Goal: Obtain resource: Obtain resource

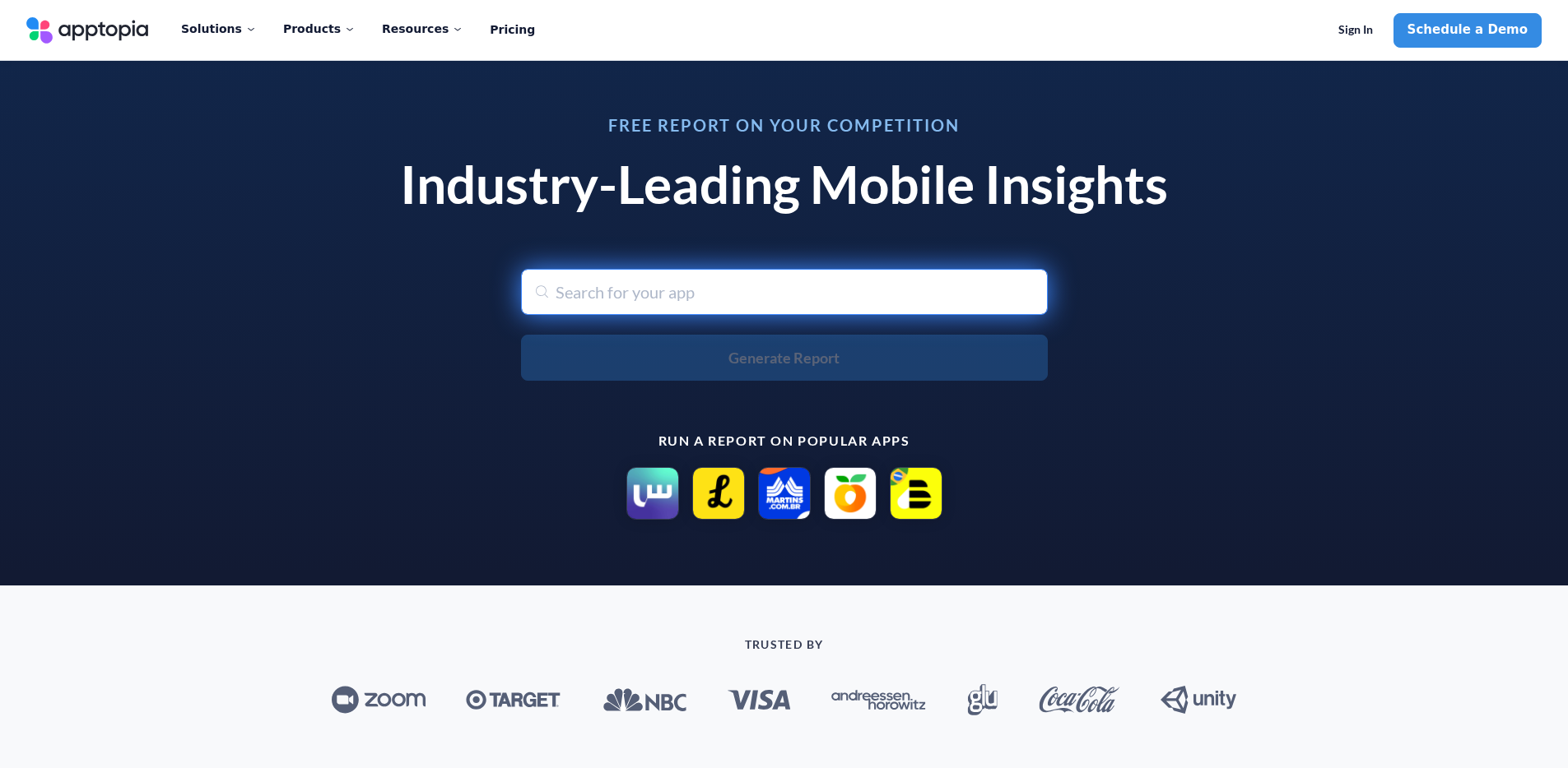
click at [664, 295] on input "text" at bounding box center [785, 292] width 527 height 46
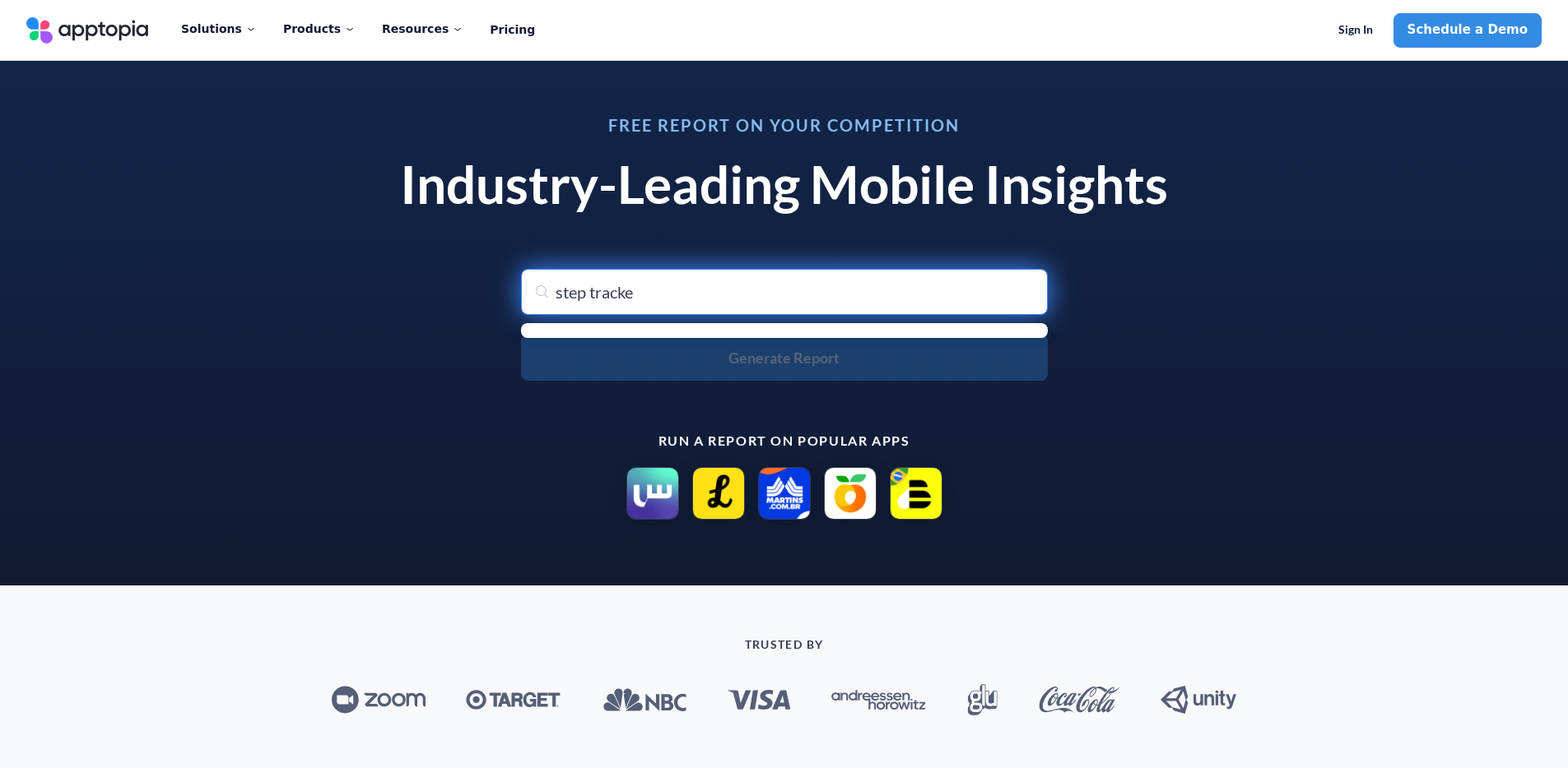
type input "step tracker"
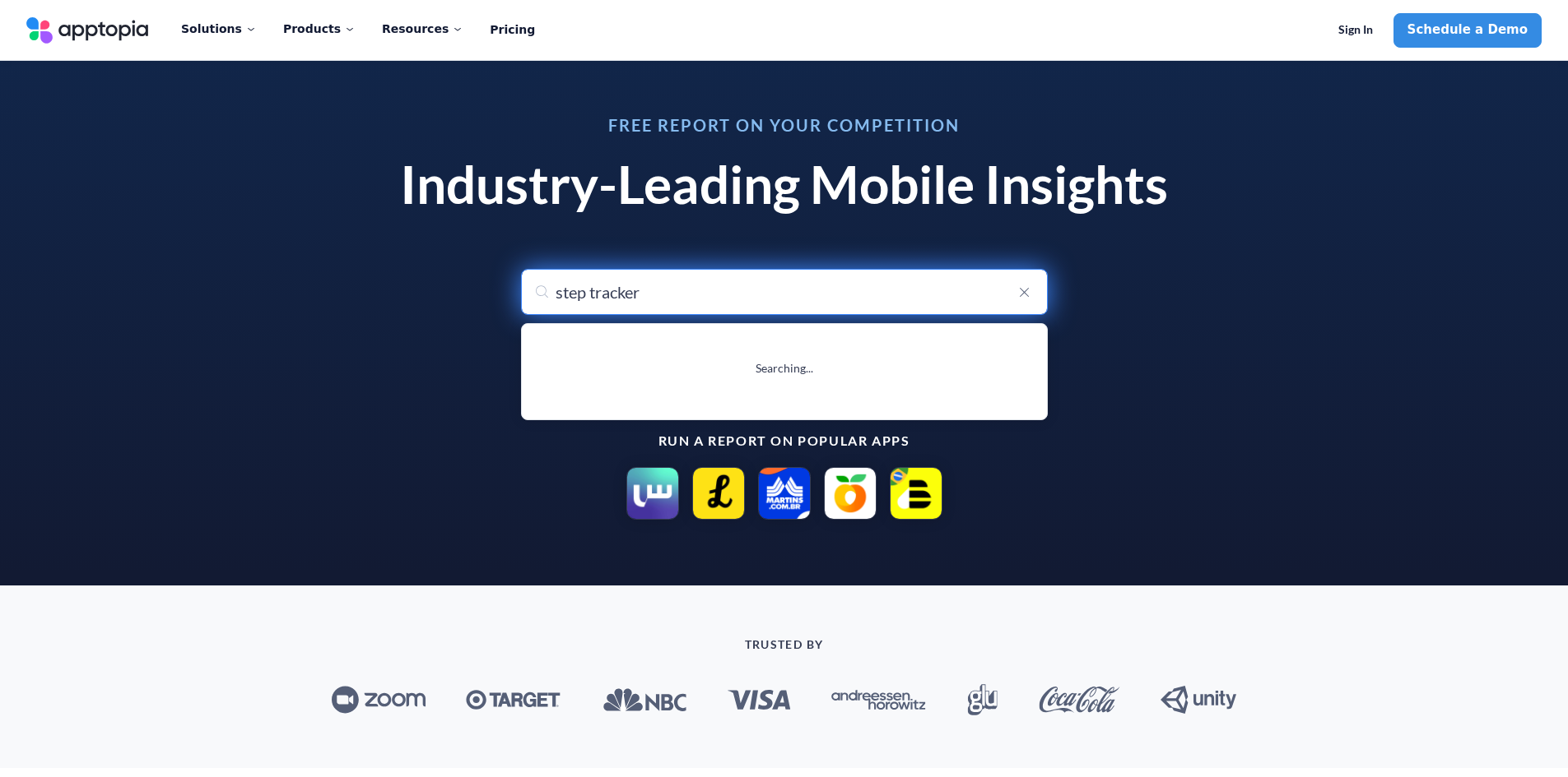
type input "step tracker · Step Counter"
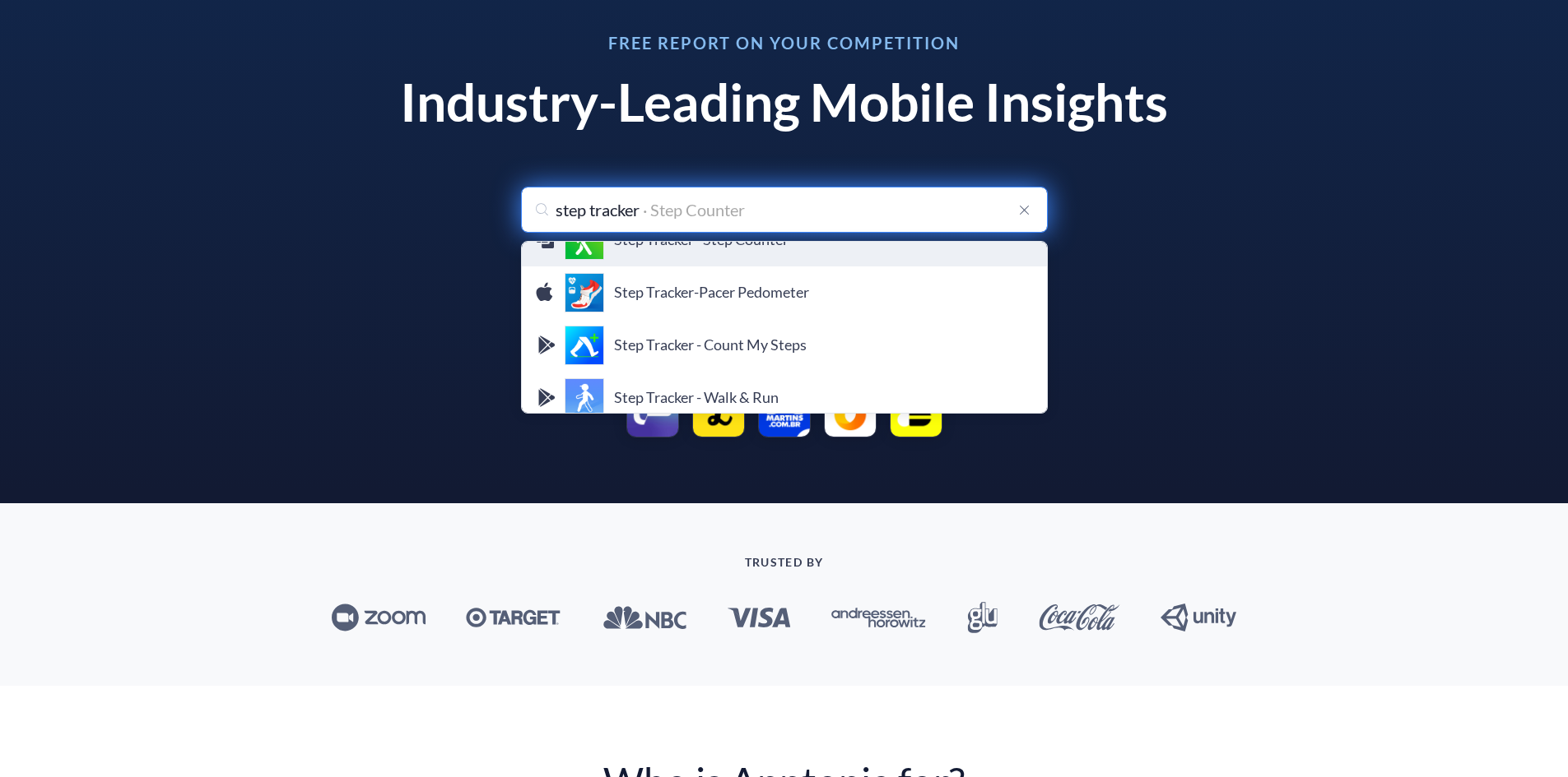
scroll to position [52, 0]
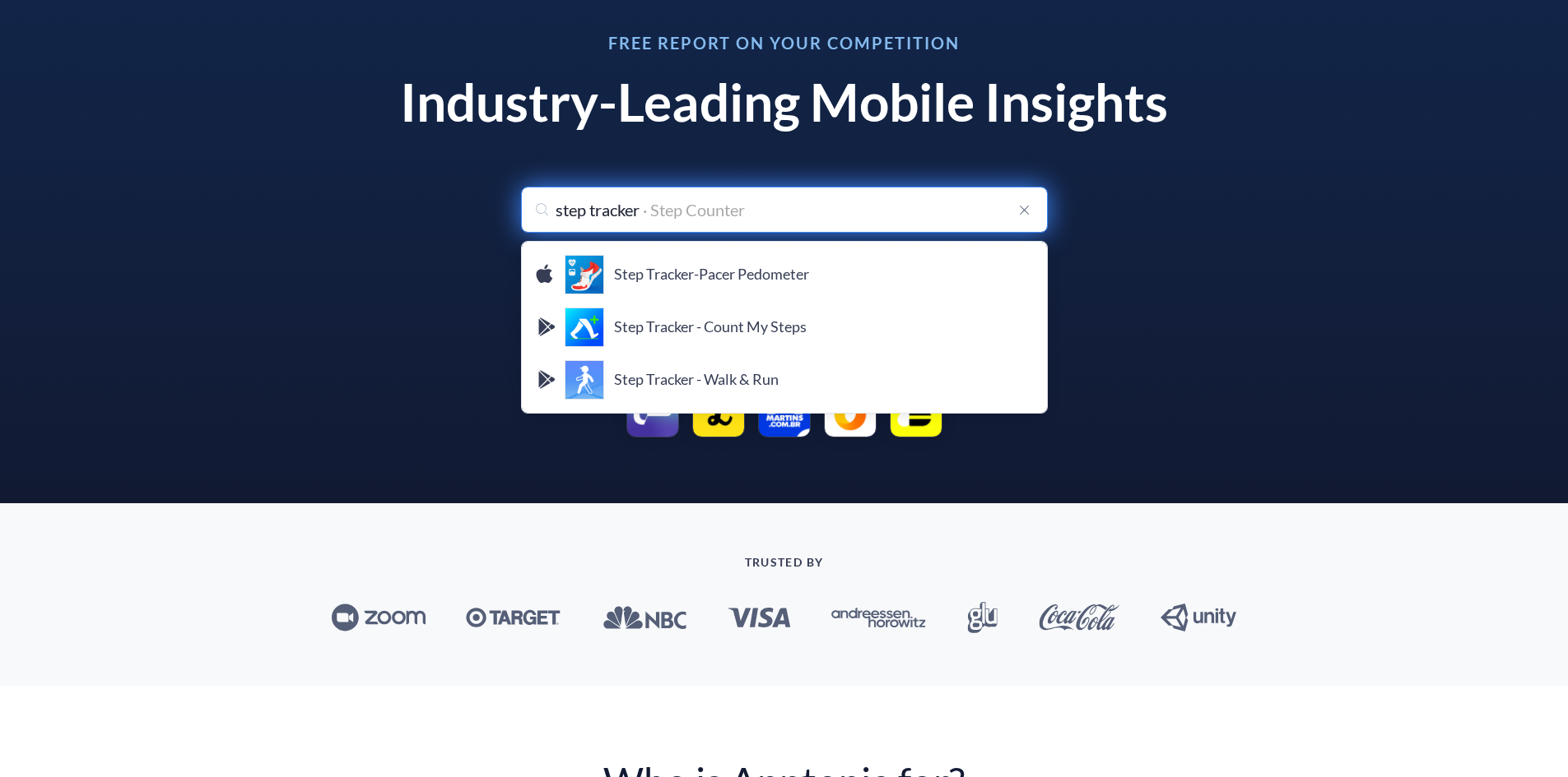
drag, startPoint x: 653, startPoint y: 200, endPoint x: 536, endPoint y: 211, distance: 117.5
click at [537, 211] on div "step tracker step tracker · Step Counter Step Tracker · Step Counter Leap Healt…" at bounding box center [785, 210] width 527 height 46
type input "p"
type input "pedome"
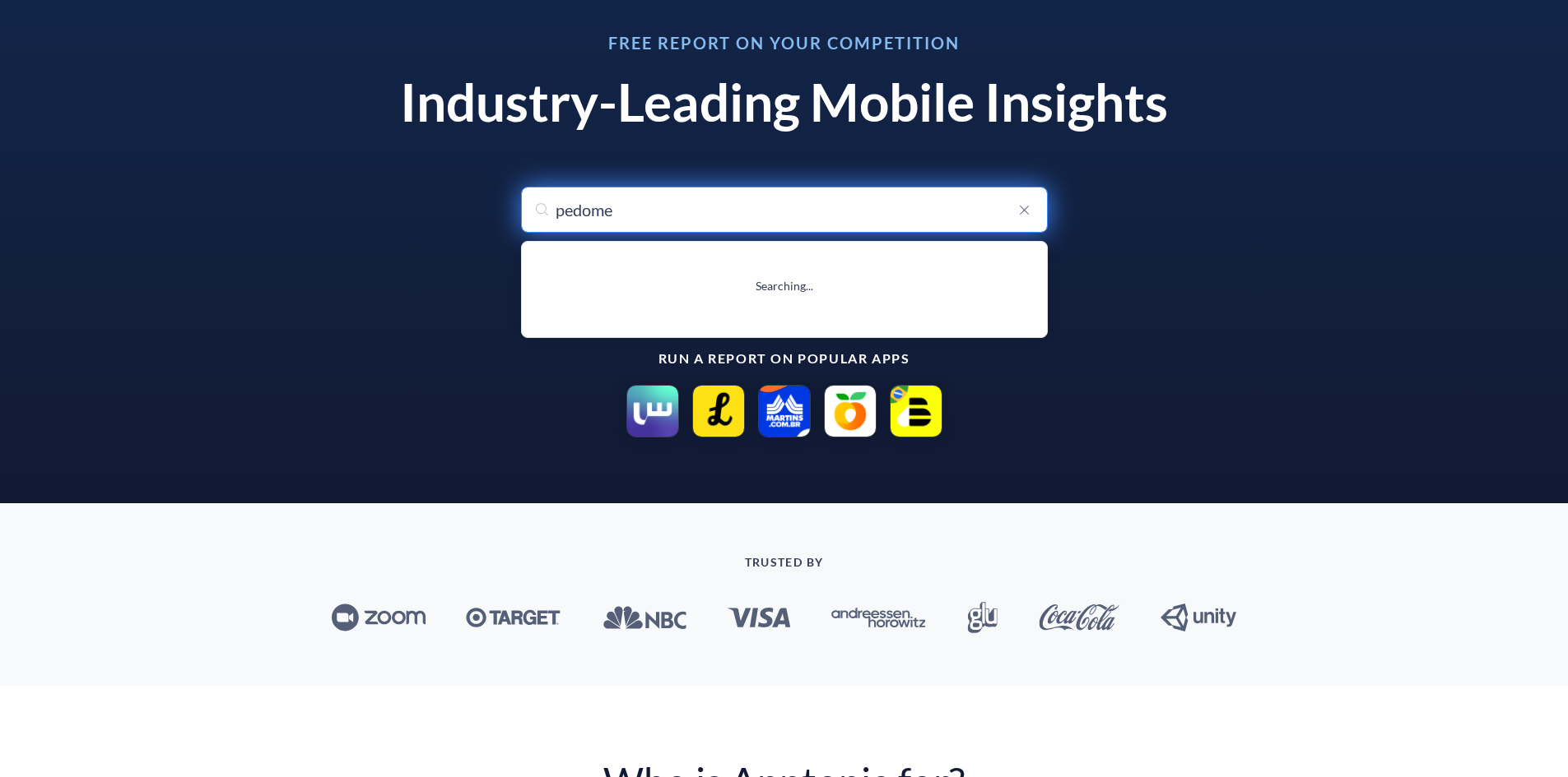
scroll to position [0, 0]
type input "pedometer - Step Counter App"
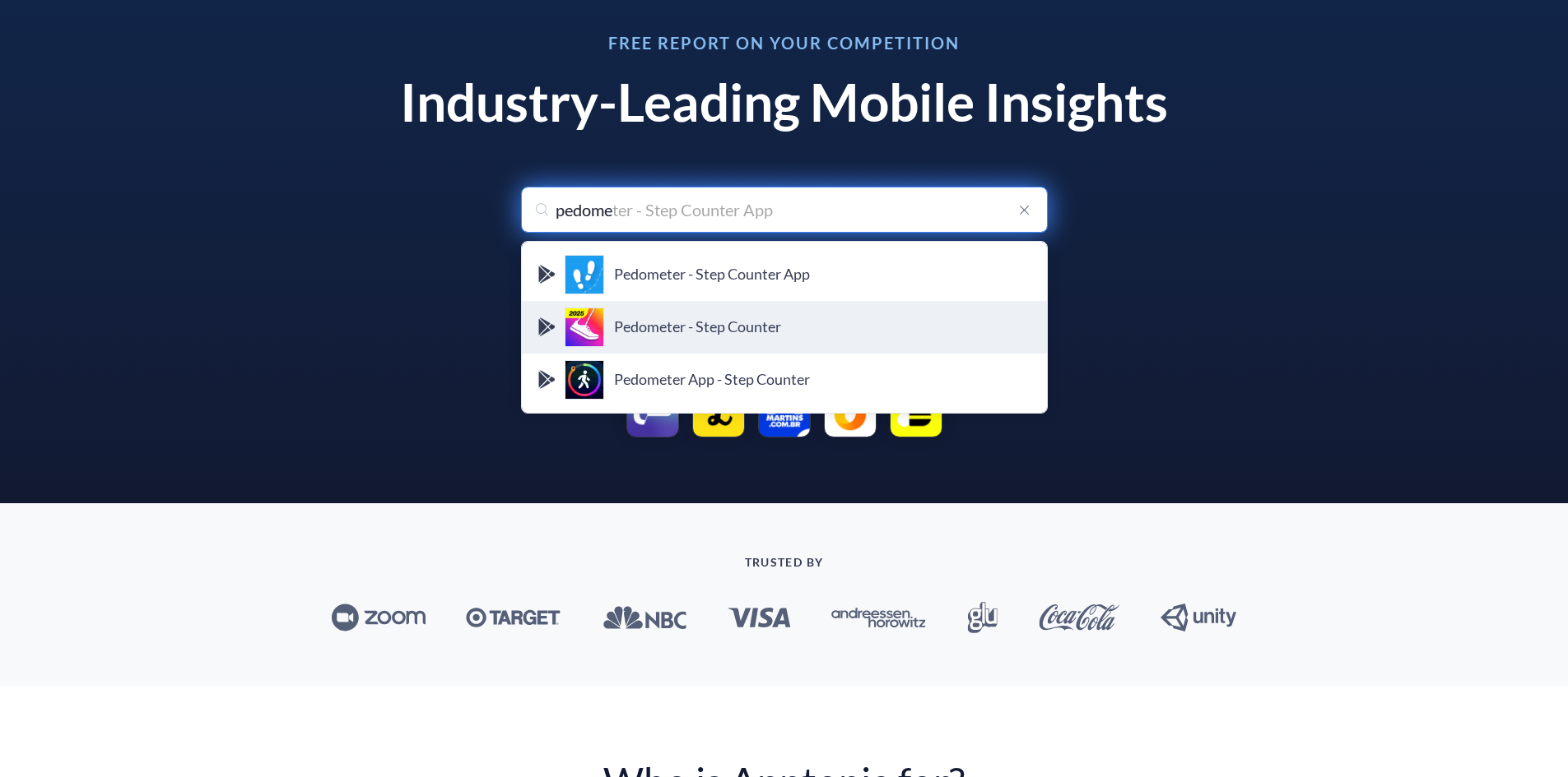
click at [680, 323] on h4 "Pedometer - Step Counter" at bounding box center [824, 327] width 420 height 18
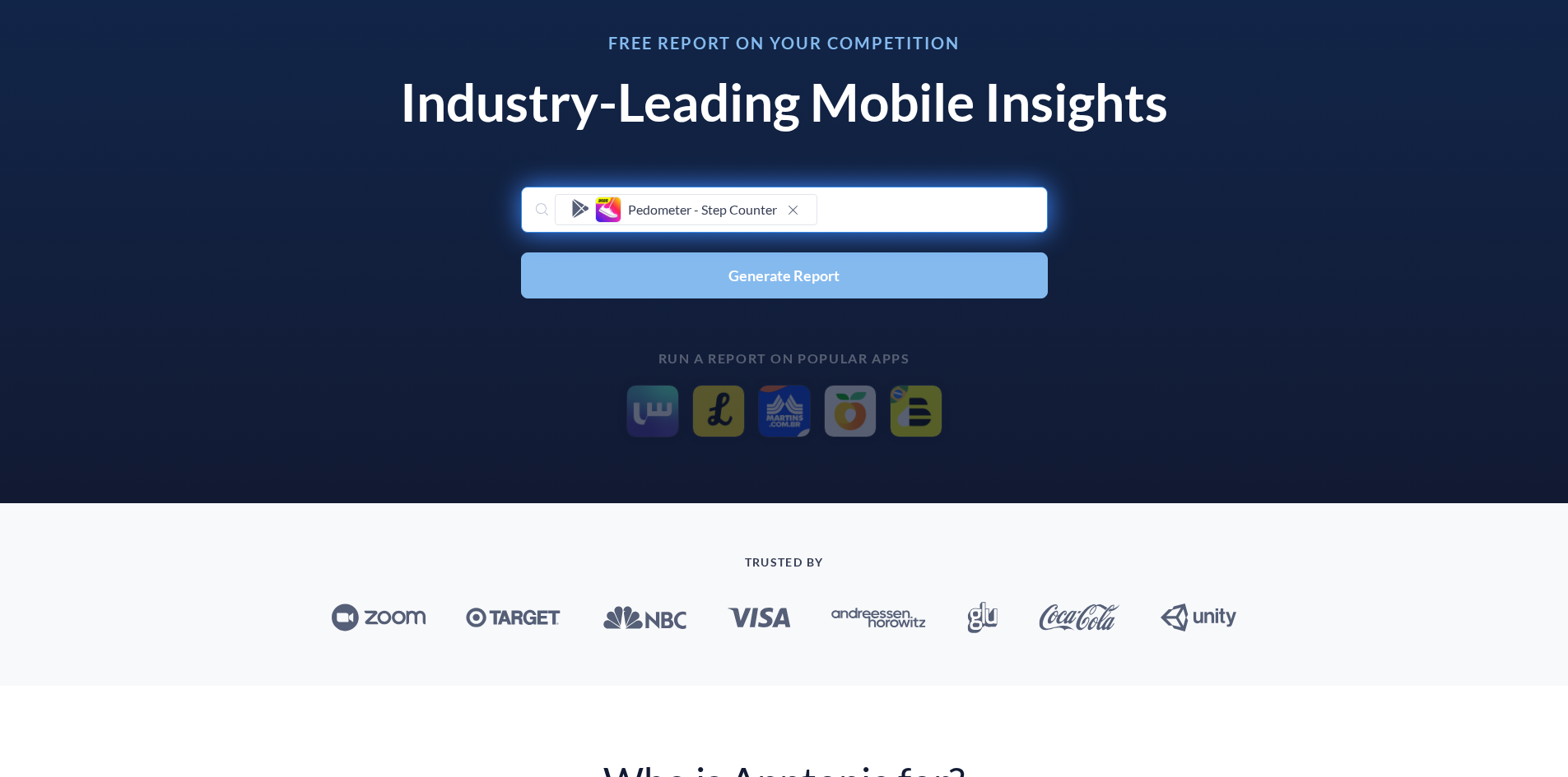
click at [693, 271] on button "Generate Report" at bounding box center [785, 276] width 527 height 46
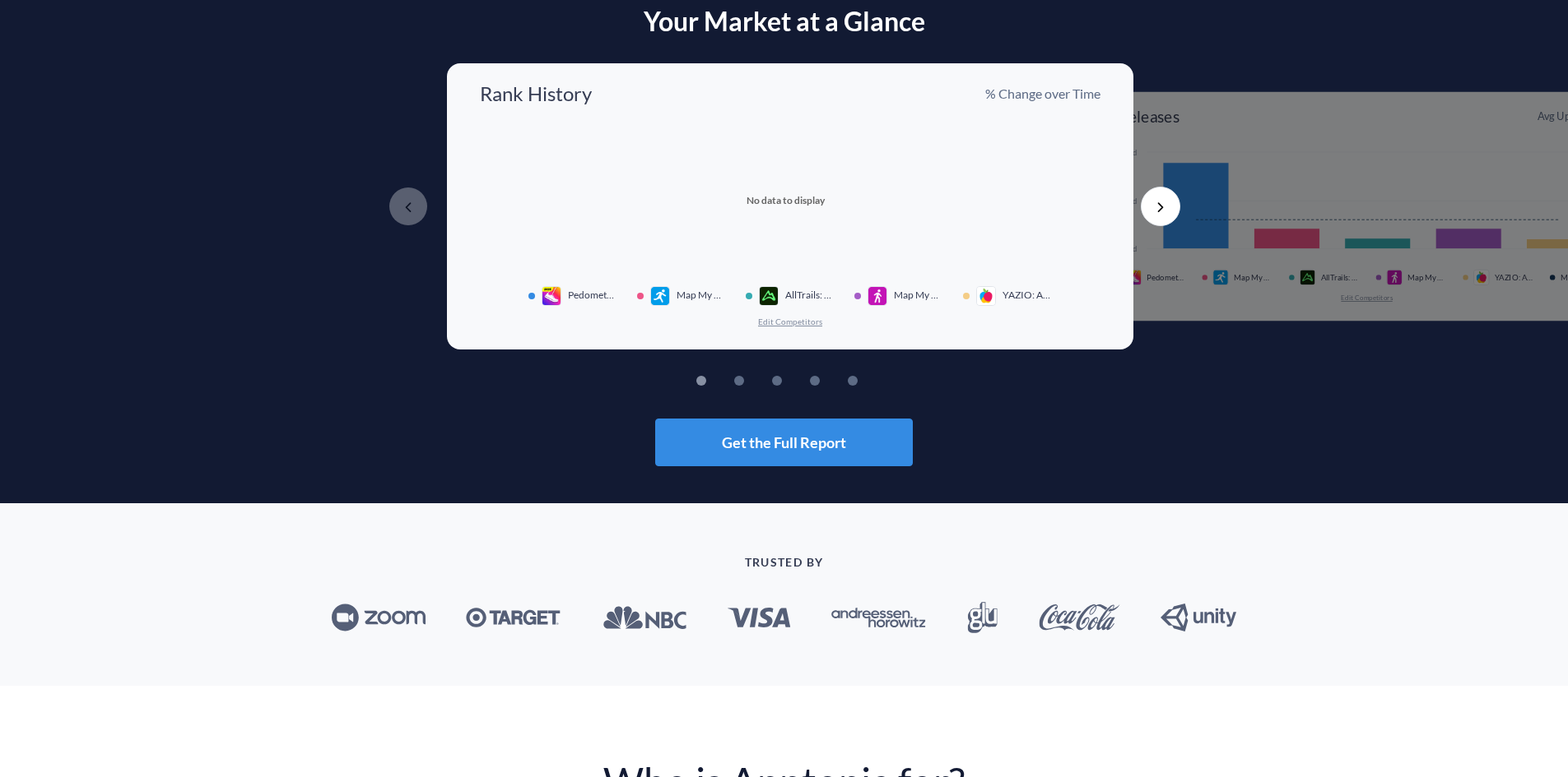
scroll to position [86, 0]
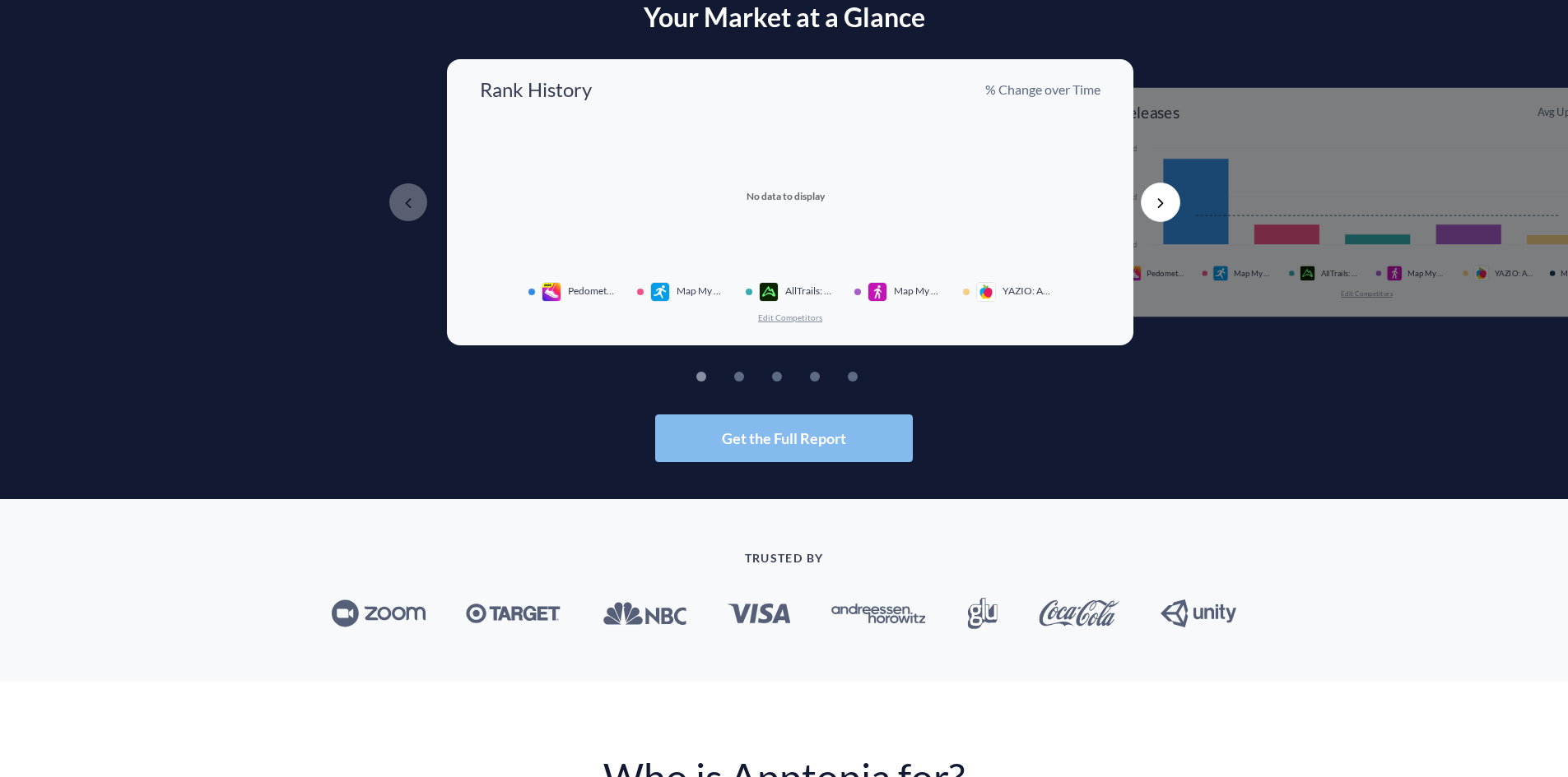
click at [796, 449] on button "Get the Full Report" at bounding box center [784, 438] width 258 height 48
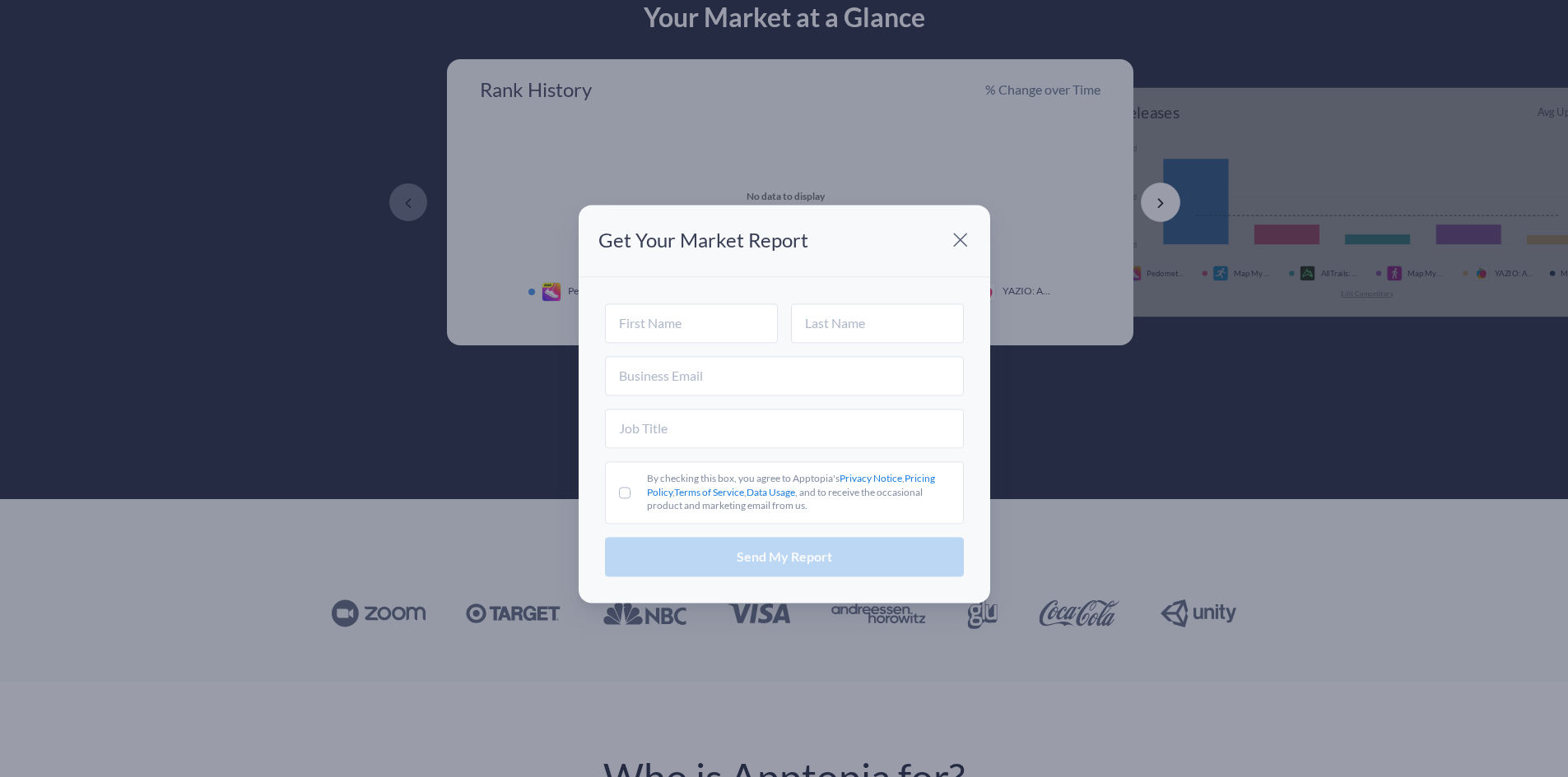
click at [796, 449] on input "text" at bounding box center [784, 428] width 359 height 39
click at [947, 240] on span at bounding box center [961, 241] width 32 height 32
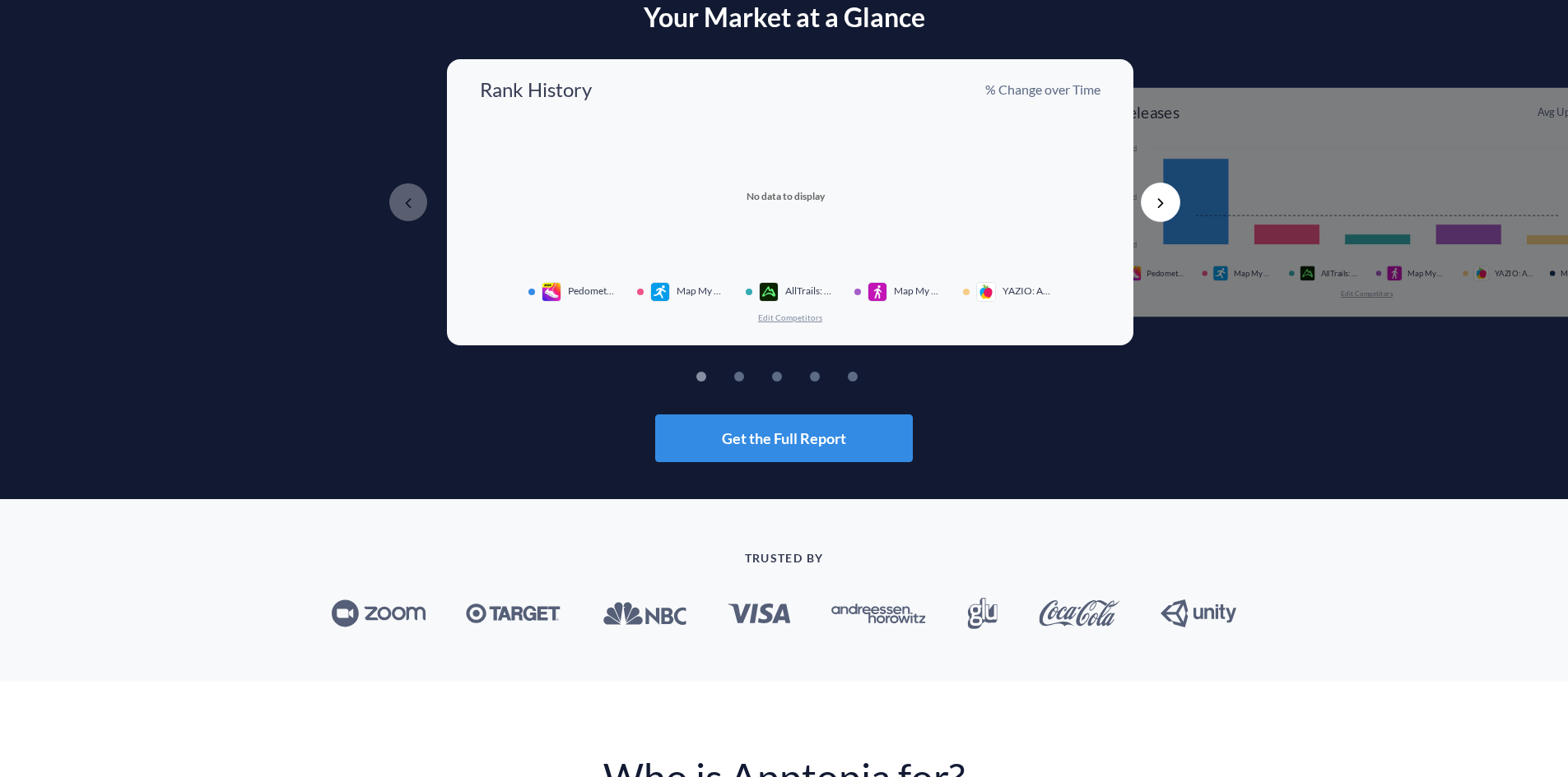
click at [588, 294] on span "Pedometer - Step Counter" at bounding box center [593, 291] width 50 height 11
click at [666, 293] on div at bounding box center [664, 292] width 27 height 20
click at [768, 300] on img at bounding box center [769, 292] width 20 height 20
drag, startPoint x: 893, startPoint y: 286, endPoint x: 960, endPoint y: 274, distance: 68.1
click at [895, 285] on span "Map My Walk: Walking Tracker" at bounding box center [919, 291] width 50 height 11
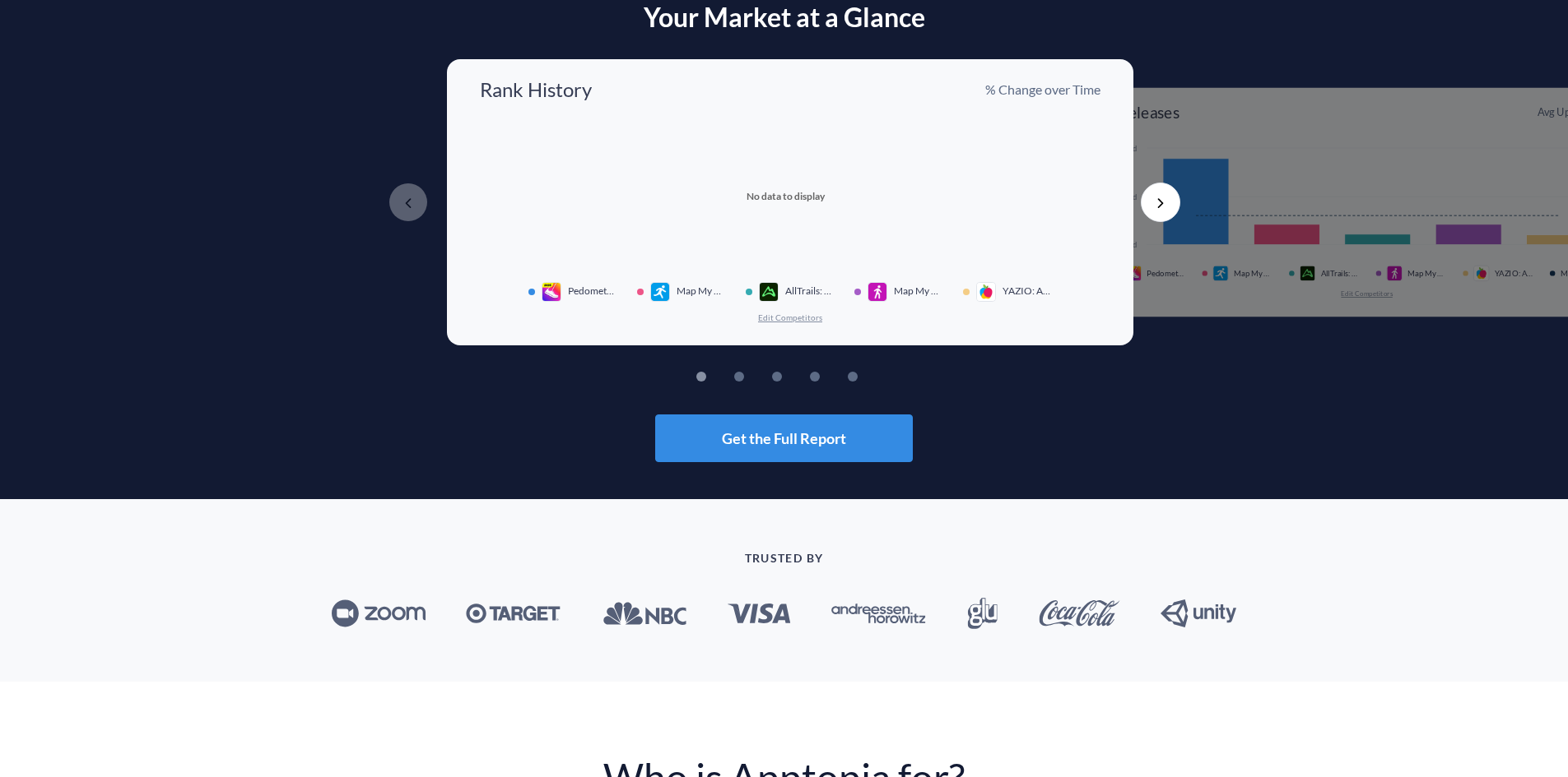
click at [961, 274] on div "Created with Highcharts 10.3.3 No data to display Pedometer - Step Counter Map …" at bounding box center [790, 225] width 621 height 196
click at [743, 383] on div "Your Market at a Glance Previous Rank History % Change over Time Created with H…" at bounding box center [784, 232] width 1568 height 461
click at [1159, 207] on button "Next" at bounding box center [1160, 201] width 39 height 39
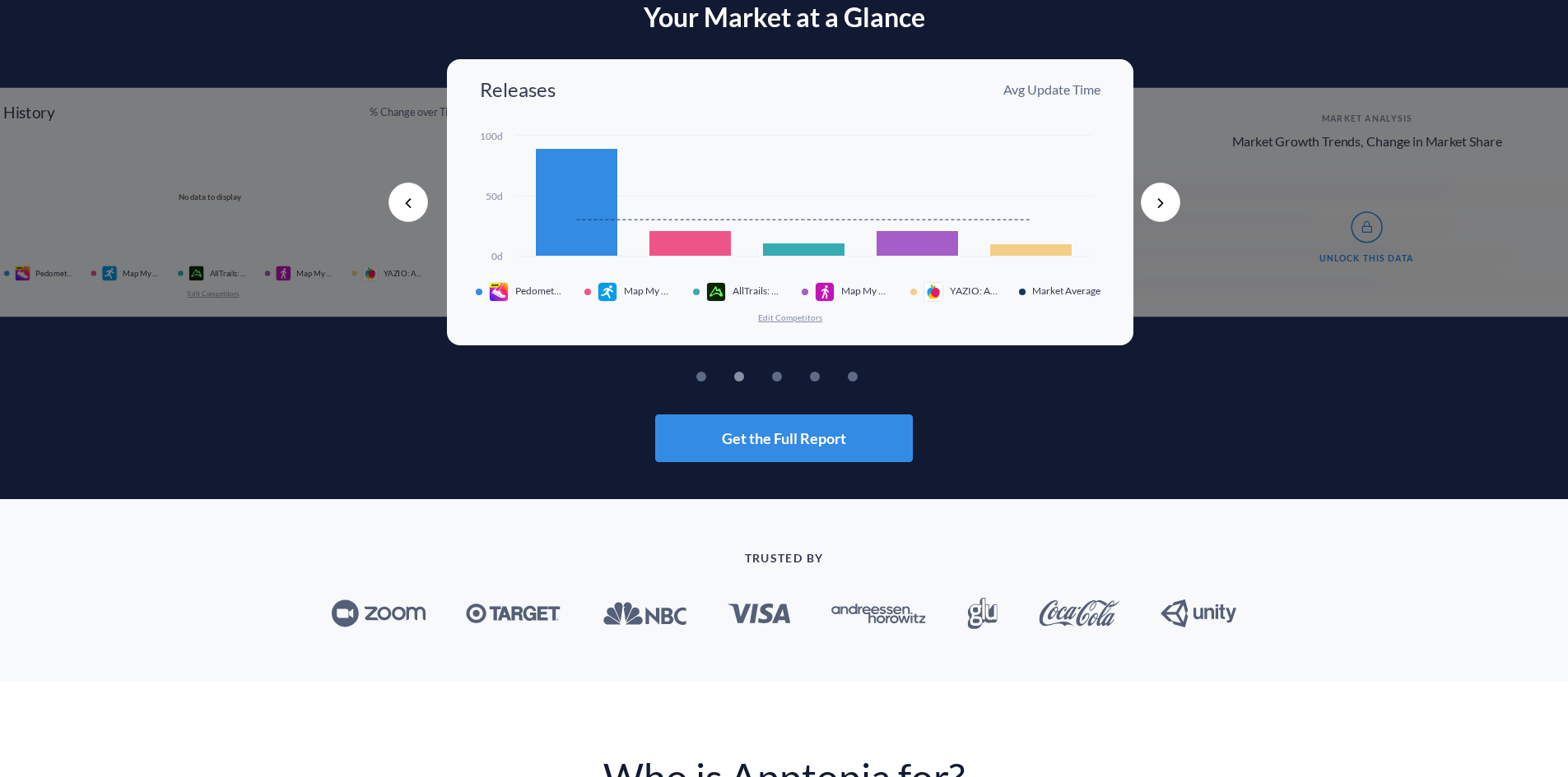
click at [1159, 207] on button "Next" at bounding box center [1160, 201] width 39 height 39
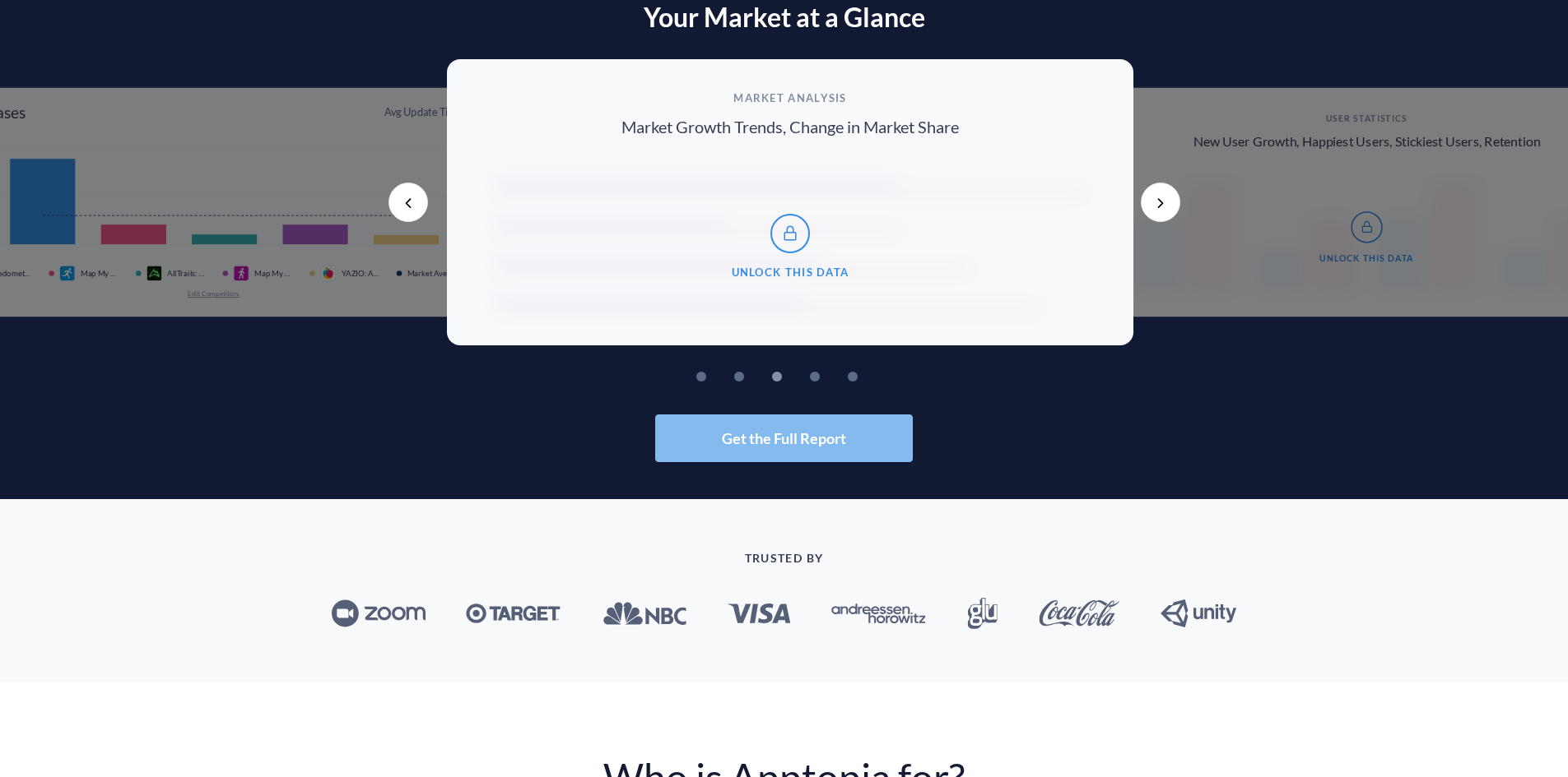
click at [853, 447] on button "Get the Full Report" at bounding box center [784, 438] width 258 height 48
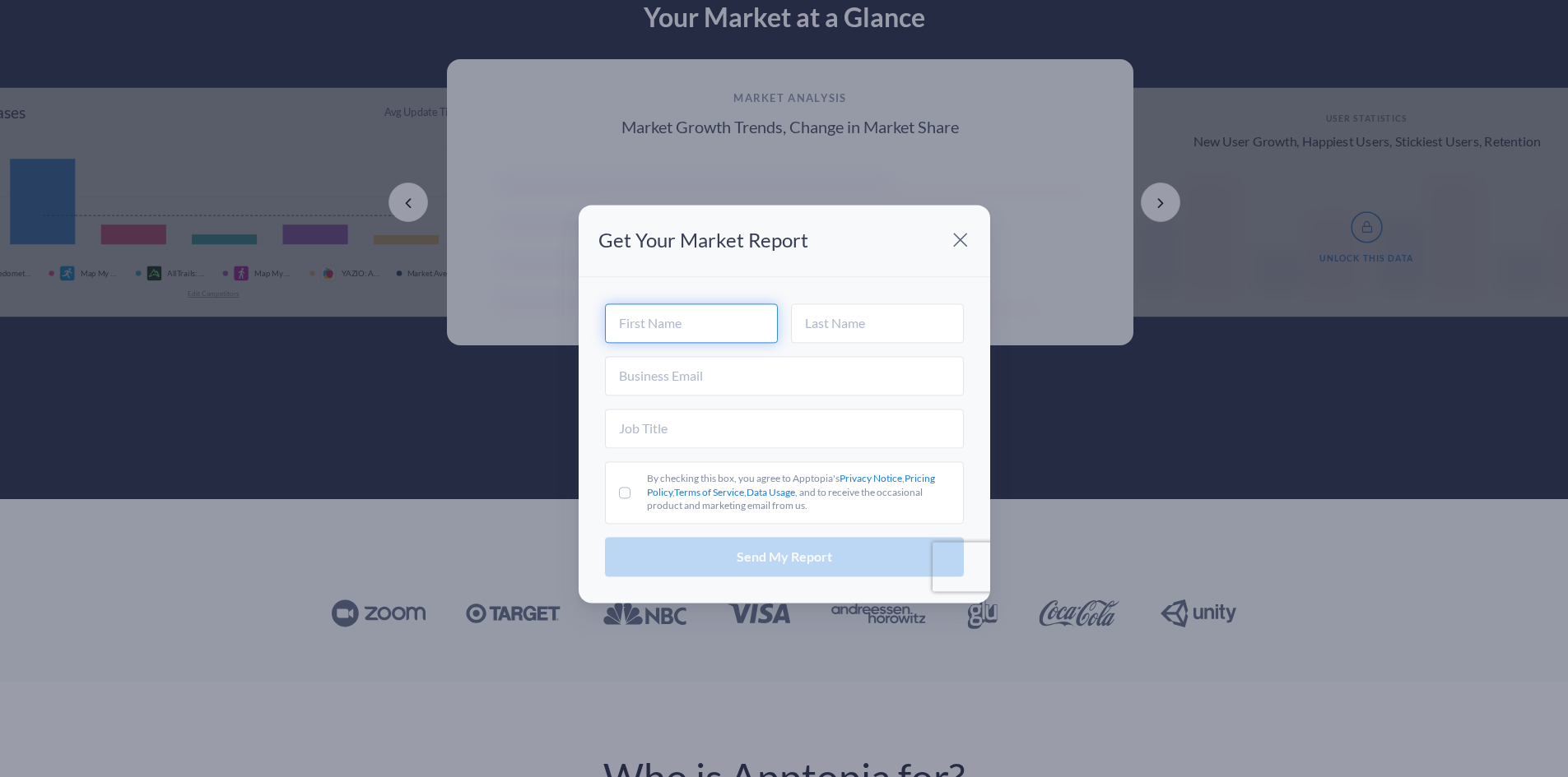
click at [738, 321] on input "text" at bounding box center [690, 323] width 173 height 39
type input "Nitika"
type input "Kamat"
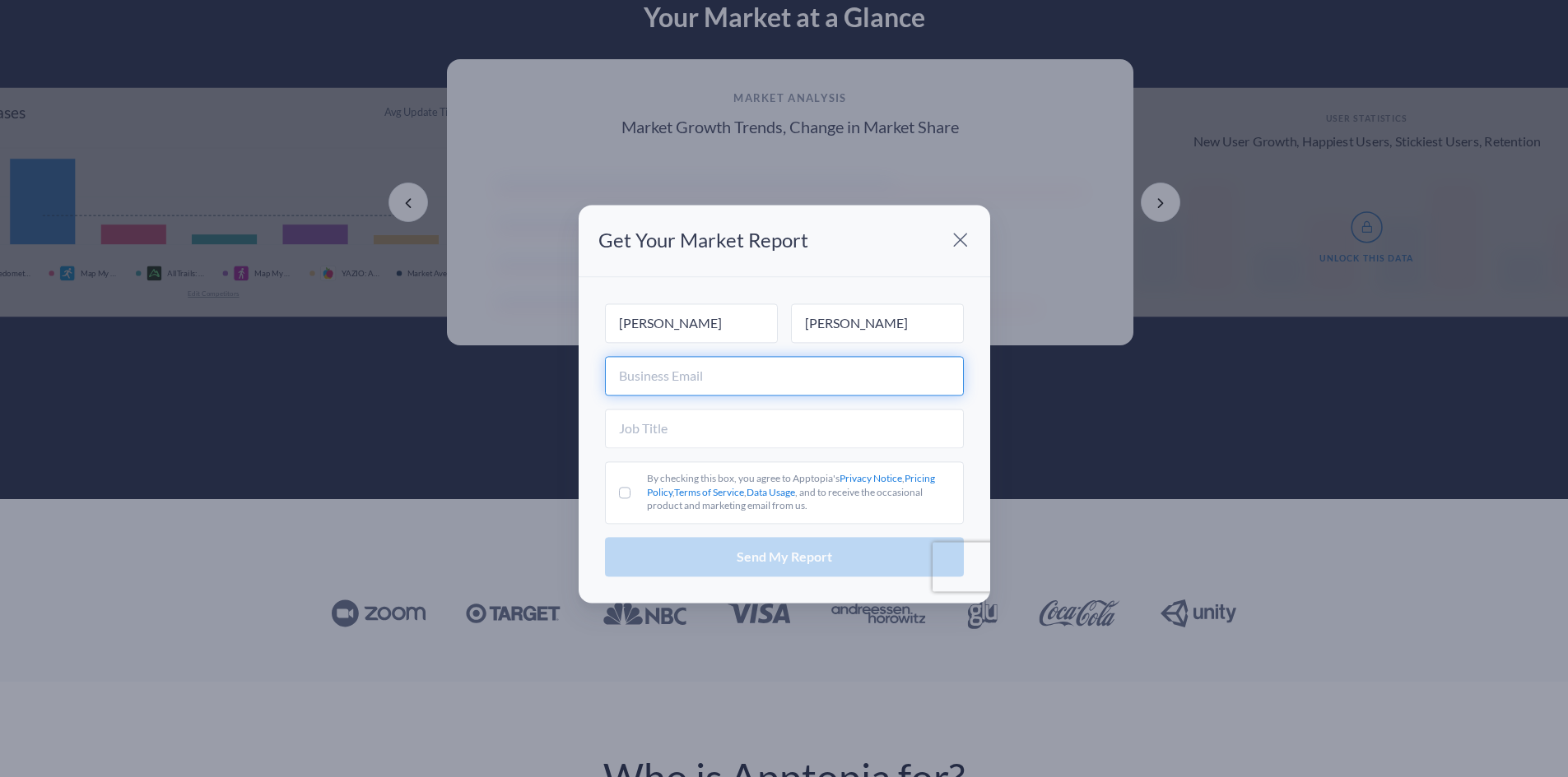
type input "nitikakamat2004@gmail.com"
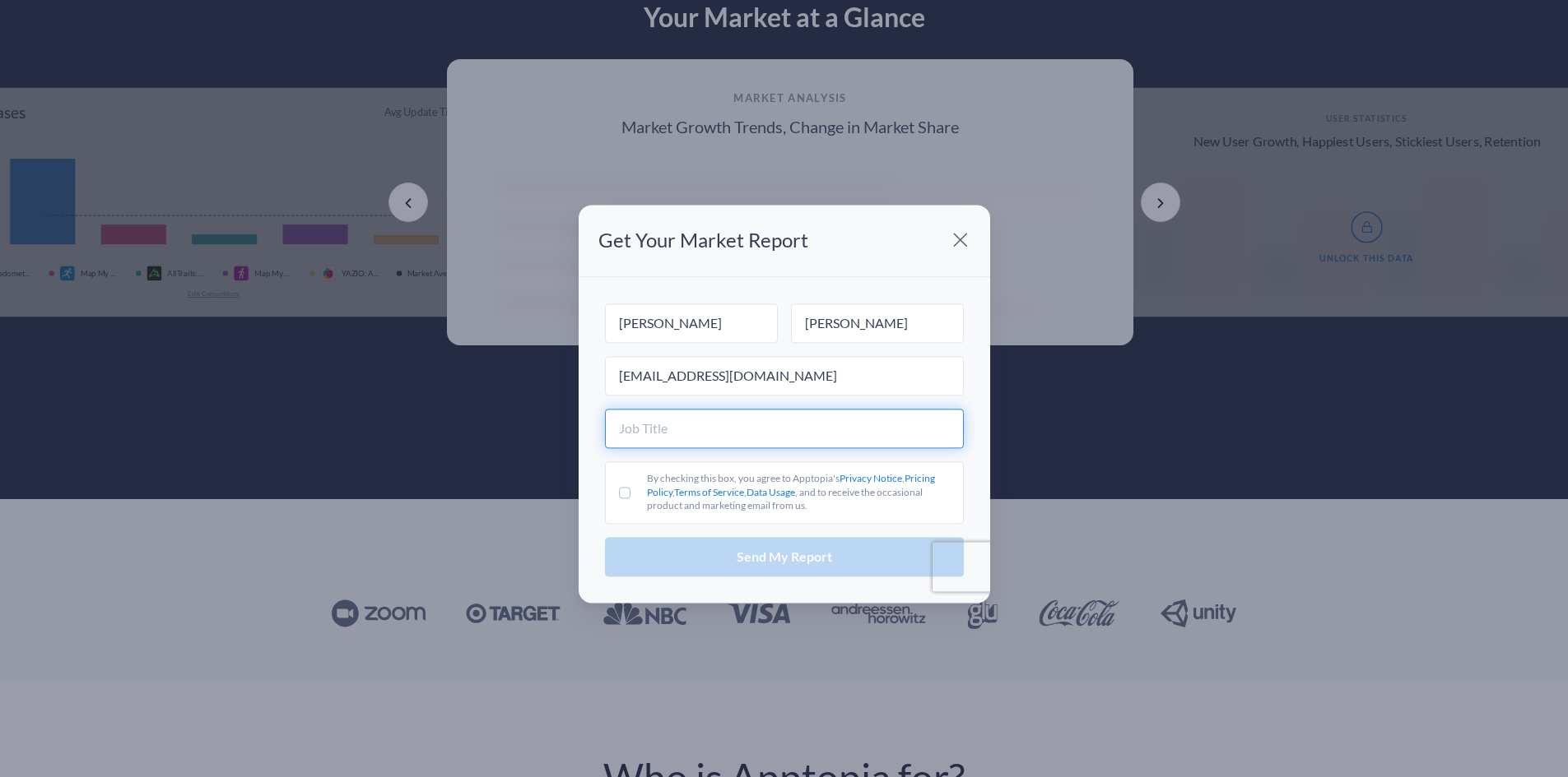
click at [683, 430] on input "text" at bounding box center [784, 428] width 359 height 39
click at [632, 492] on label "By checking this box, you agree to Apptopia's Privacy Notice , Pricing Policy ,…" at bounding box center [784, 494] width 359 height 63
click at [630, 492] on input "By checking this box, you agree to Apptopia's Privacy Notice , Pricing Policy ,…" at bounding box center [625, 493] width 11 height 11
checkbox input "true"
click at [666, 433] on input "text" at bounding box center [784, 428] width 359 height 39
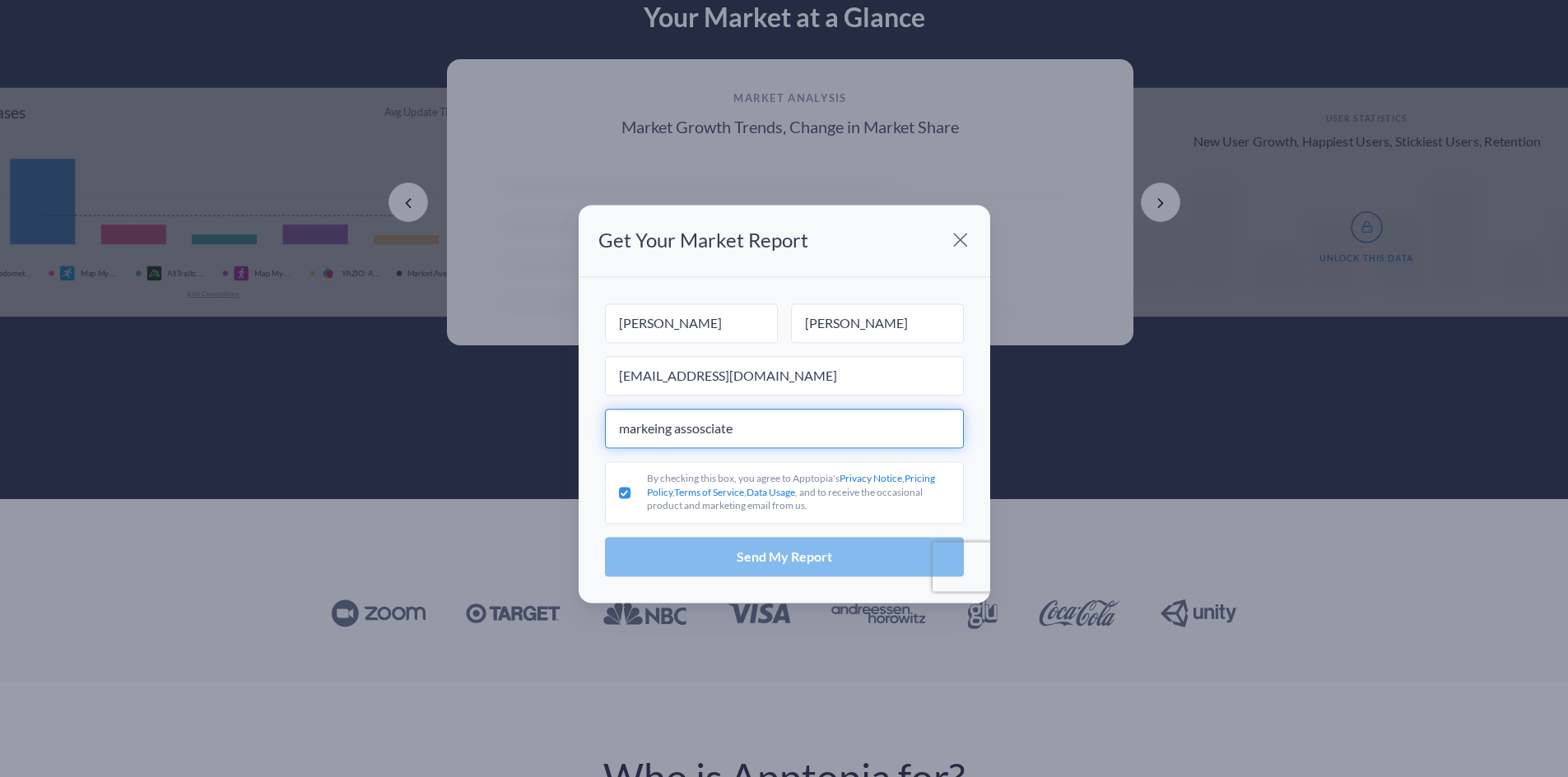
type input "markeing assosciate"
click at [730, 569] on button "Send My Report" at bounding box center [784, 557] width 359 height 39
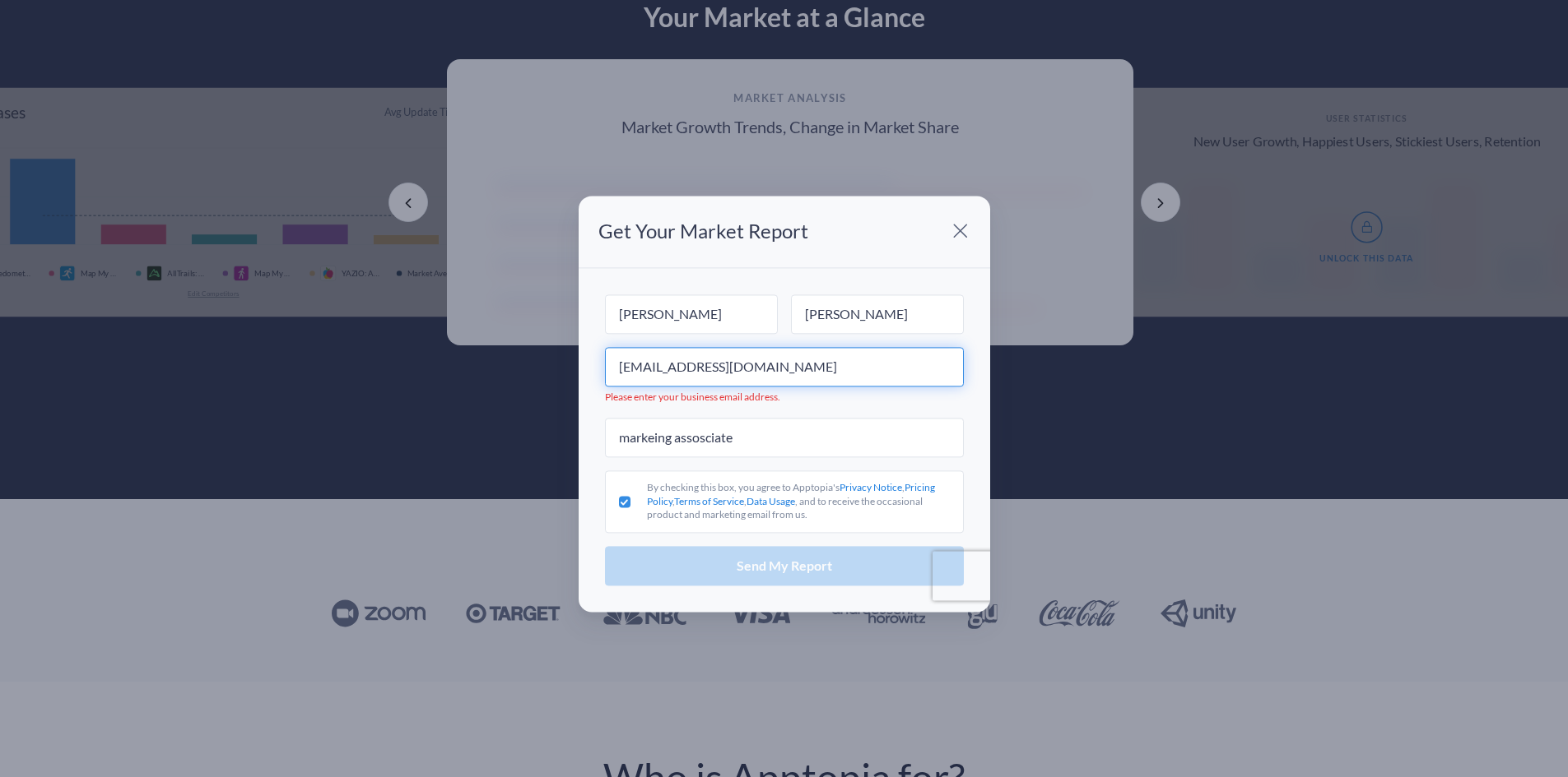
drag, startPoint x: 793, startPoint y: 361, endPoint x: 652, endPoint y: 379, distance: 142.1
click at [652, 379] on input "nitikakamat2004@gmail.com" at bounding box center [784, 367] width 359 height 39
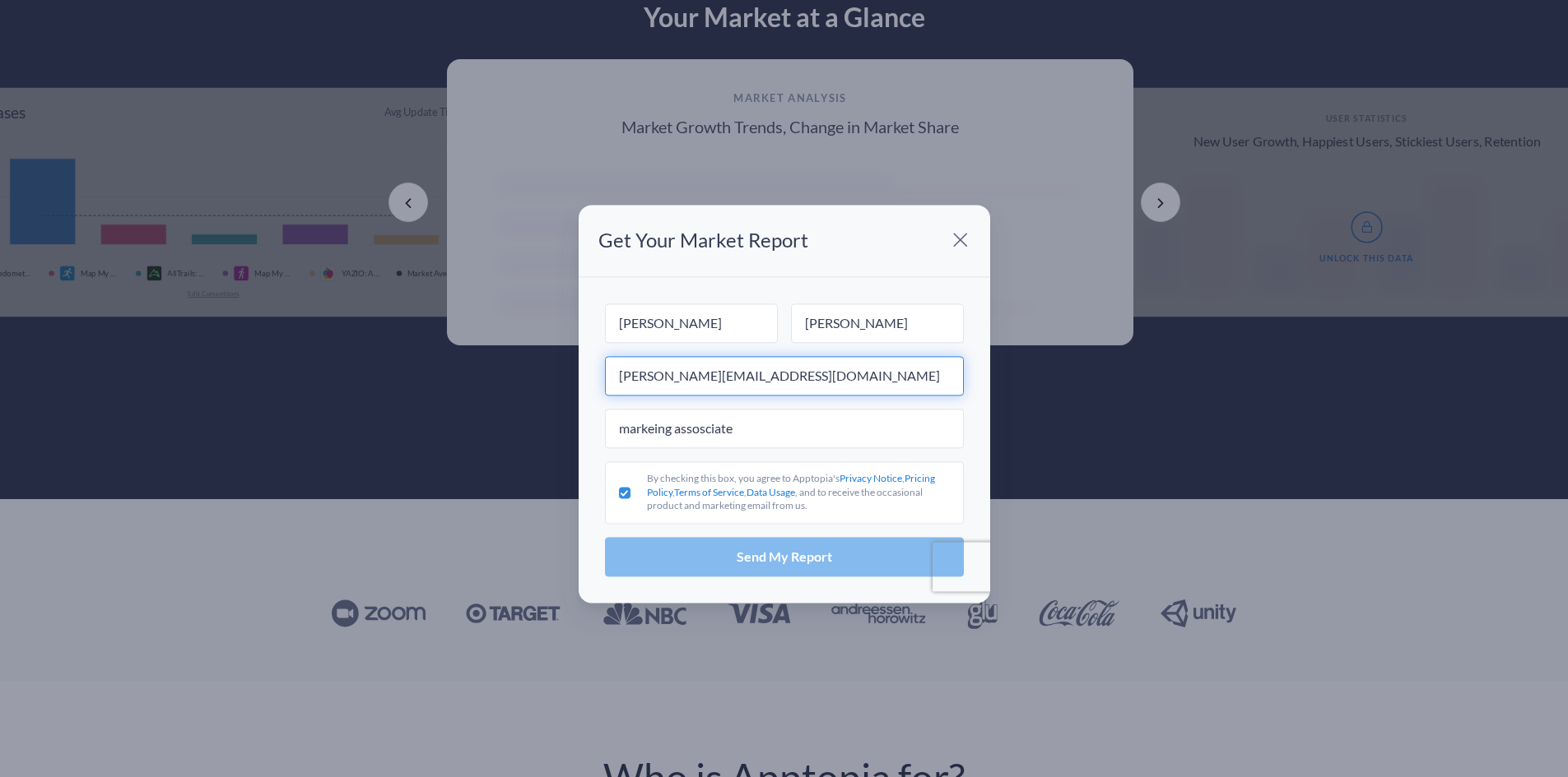
type input "nitika.k@media.net"
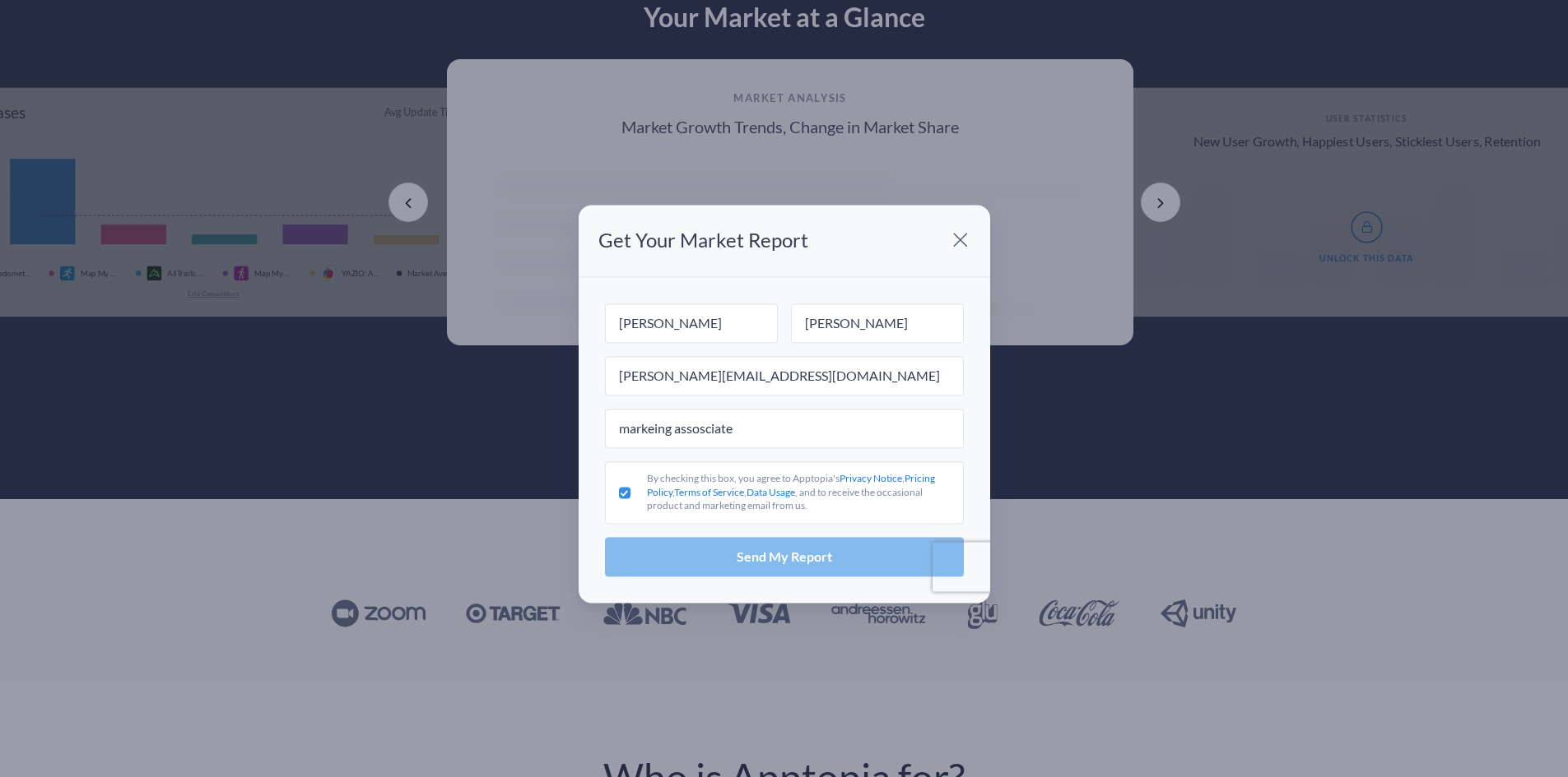
click at [766, 573] on button "Send My Report" at bounding box center [784, 557] width 359 height 39
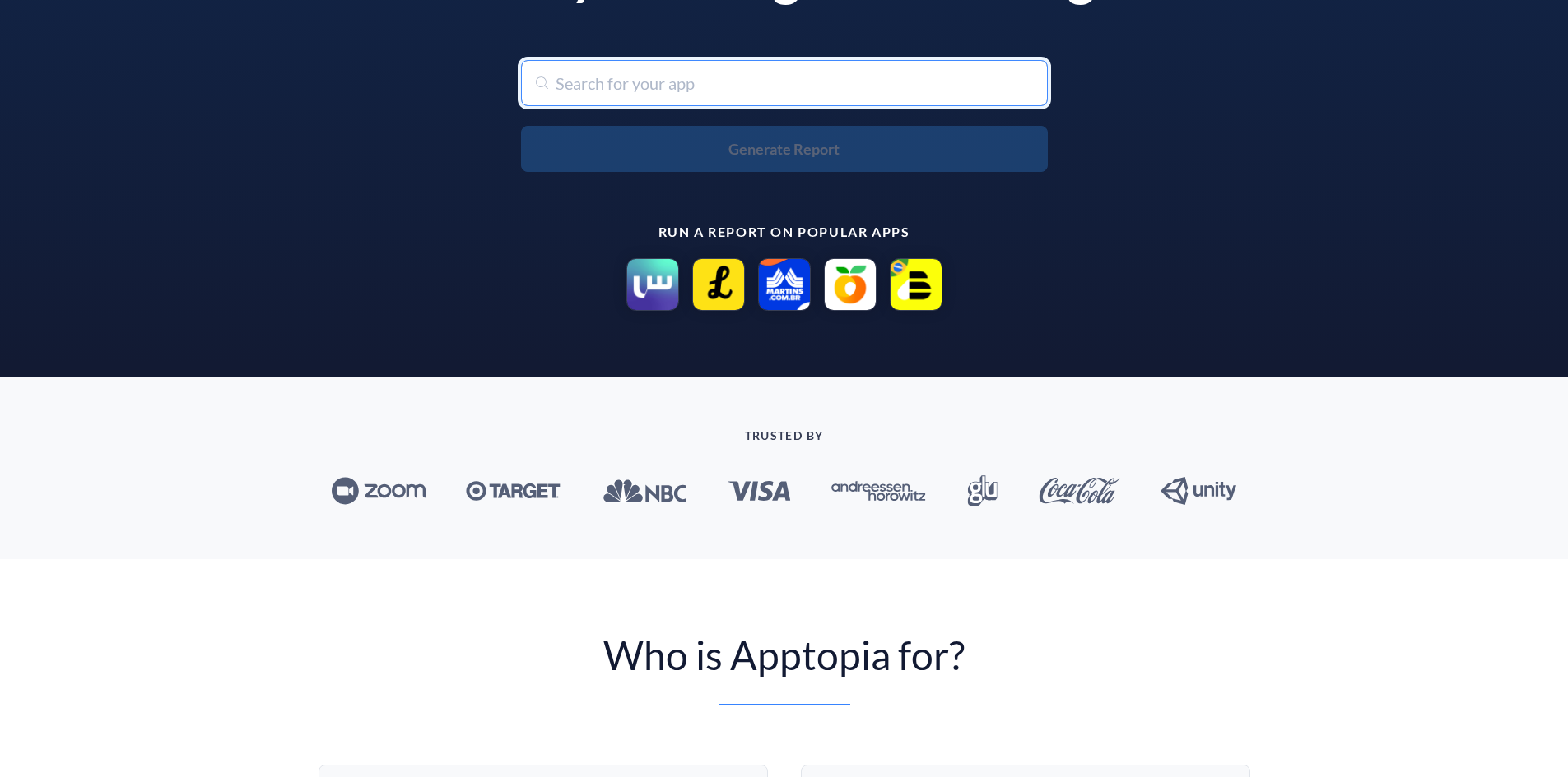
scroll to position [169, 0]
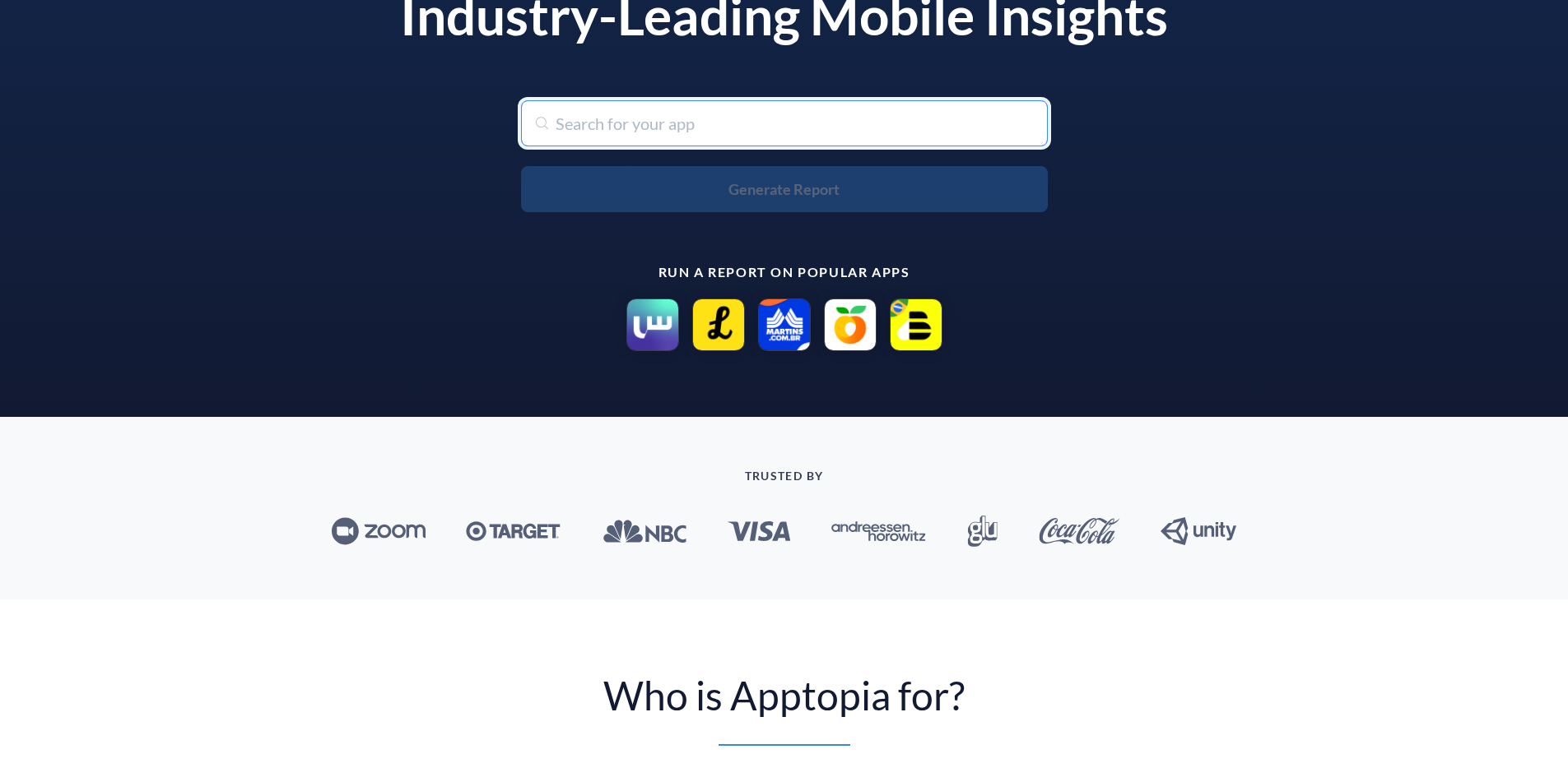
click at [649, 128] on input "text" at bounding box center [785, 123] width 527 height 46
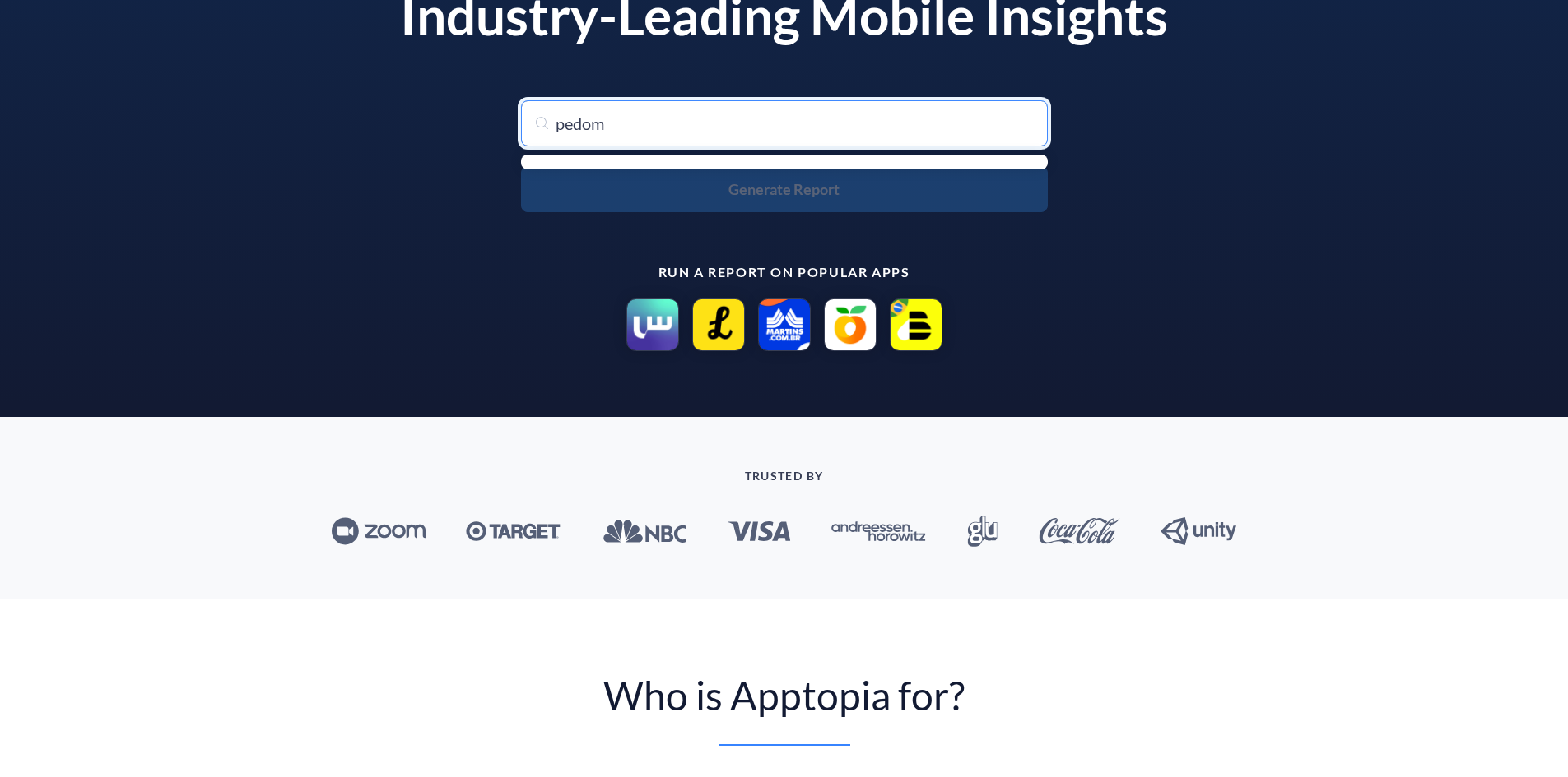
type input "pedome"
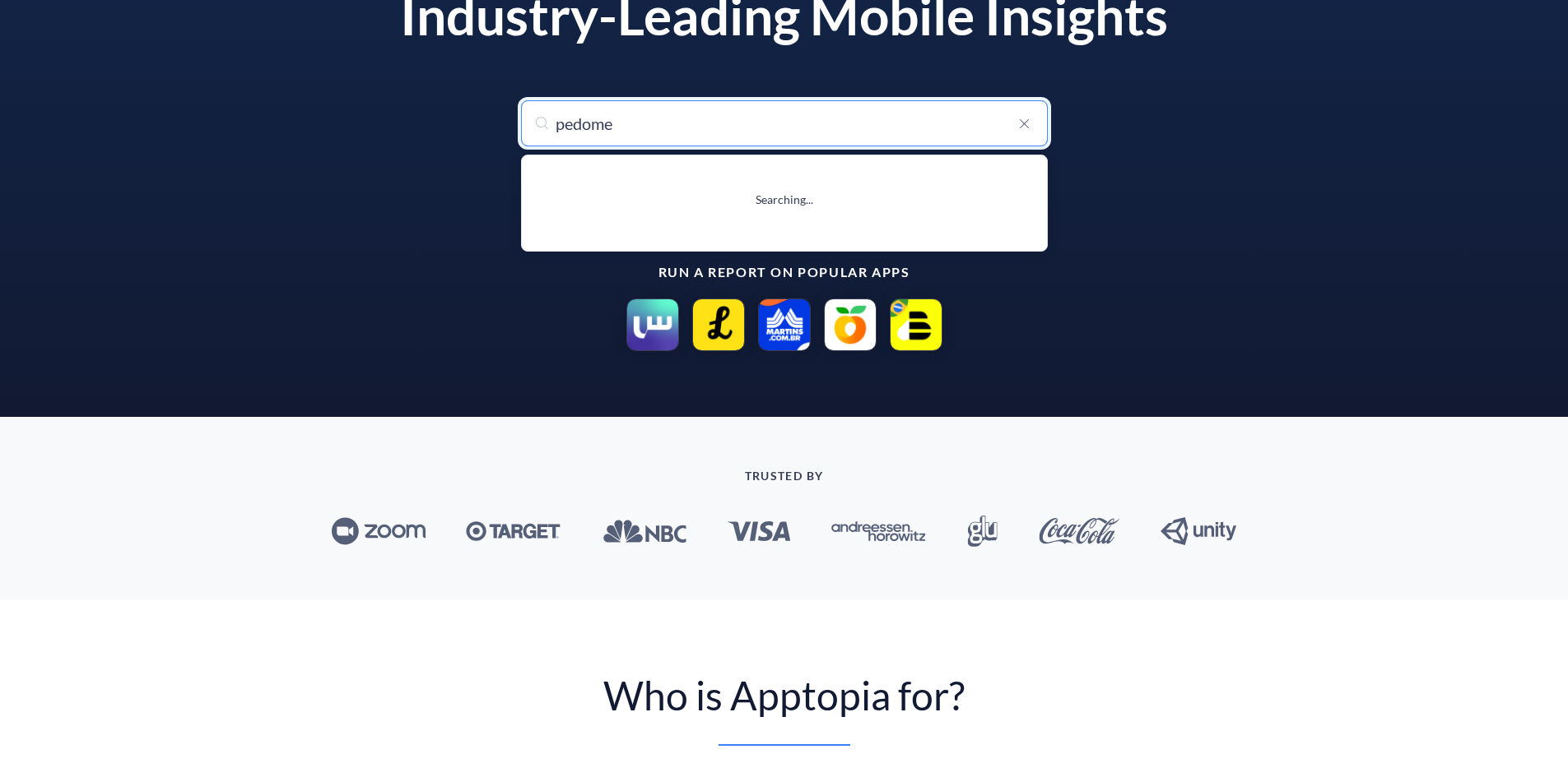
type input "pedometer - Step Counter App"
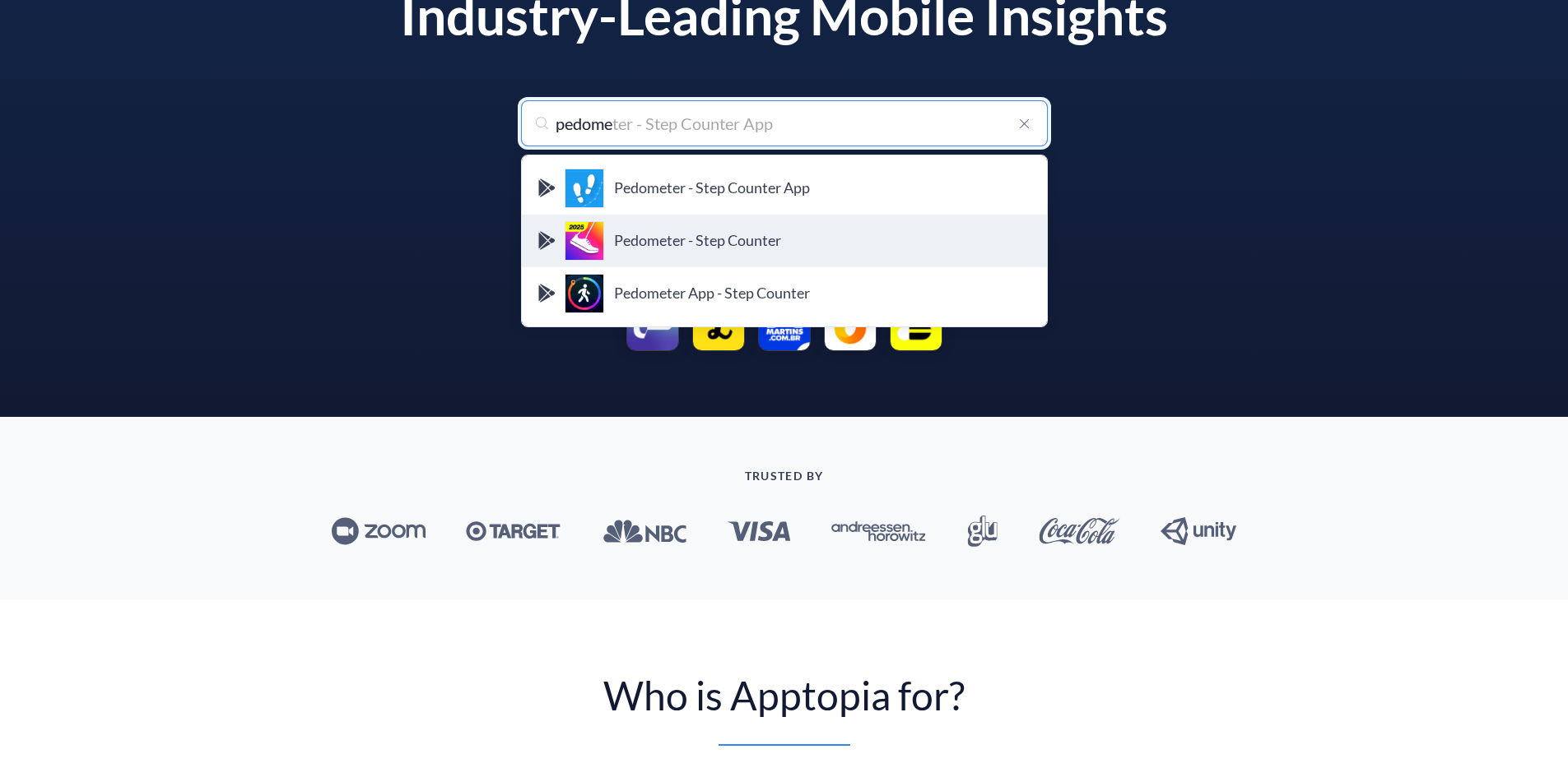
click at [681, 229] on div "Pedometer - Step Counter Simple Design Ltd." at bounding box center [784, 241] width 498 height 39
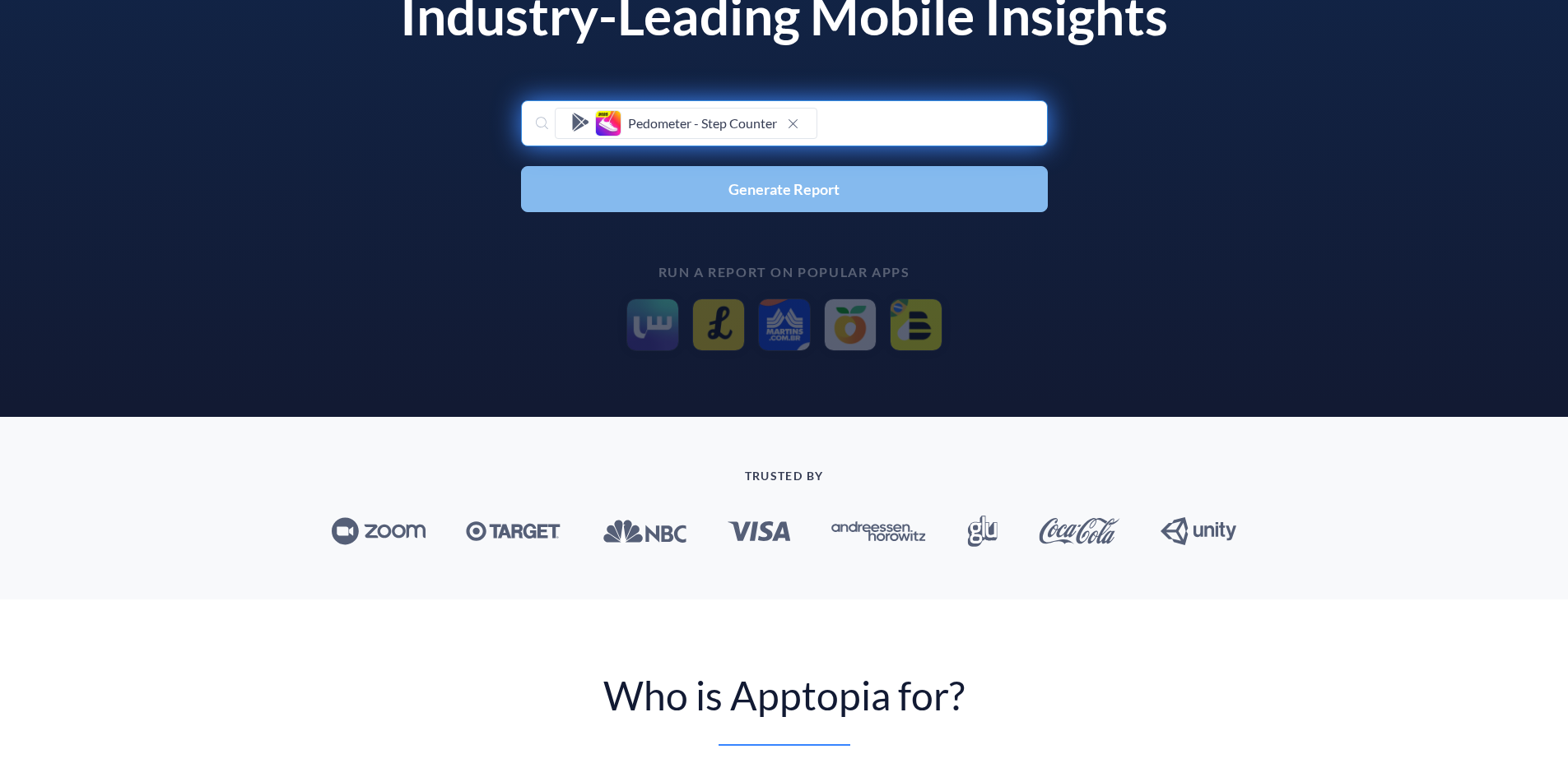
click at [676, 192] on button "Generate Report" at bounding box center [785, 189] width 527 height 46
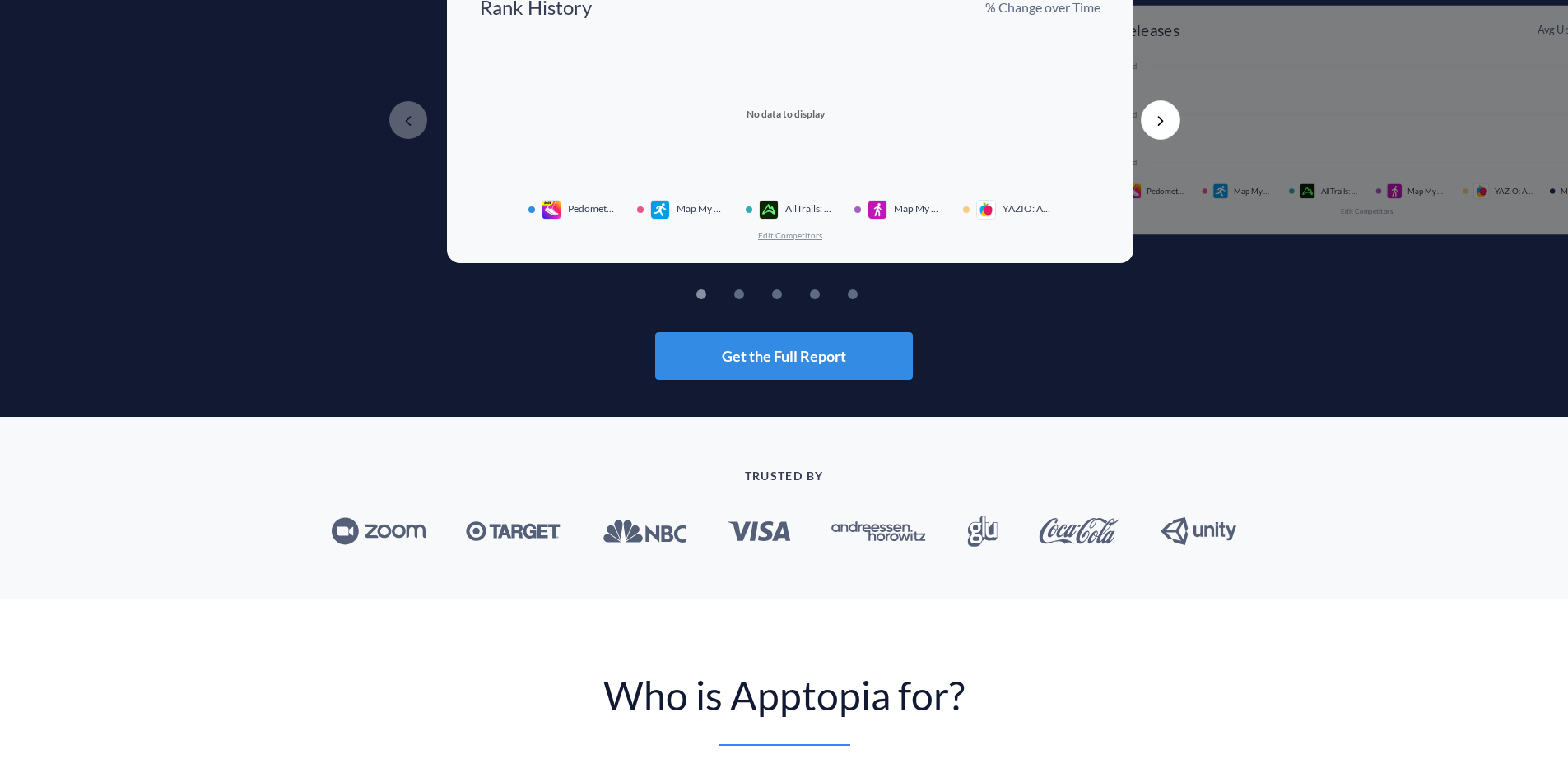
scroll to position [0, 0]
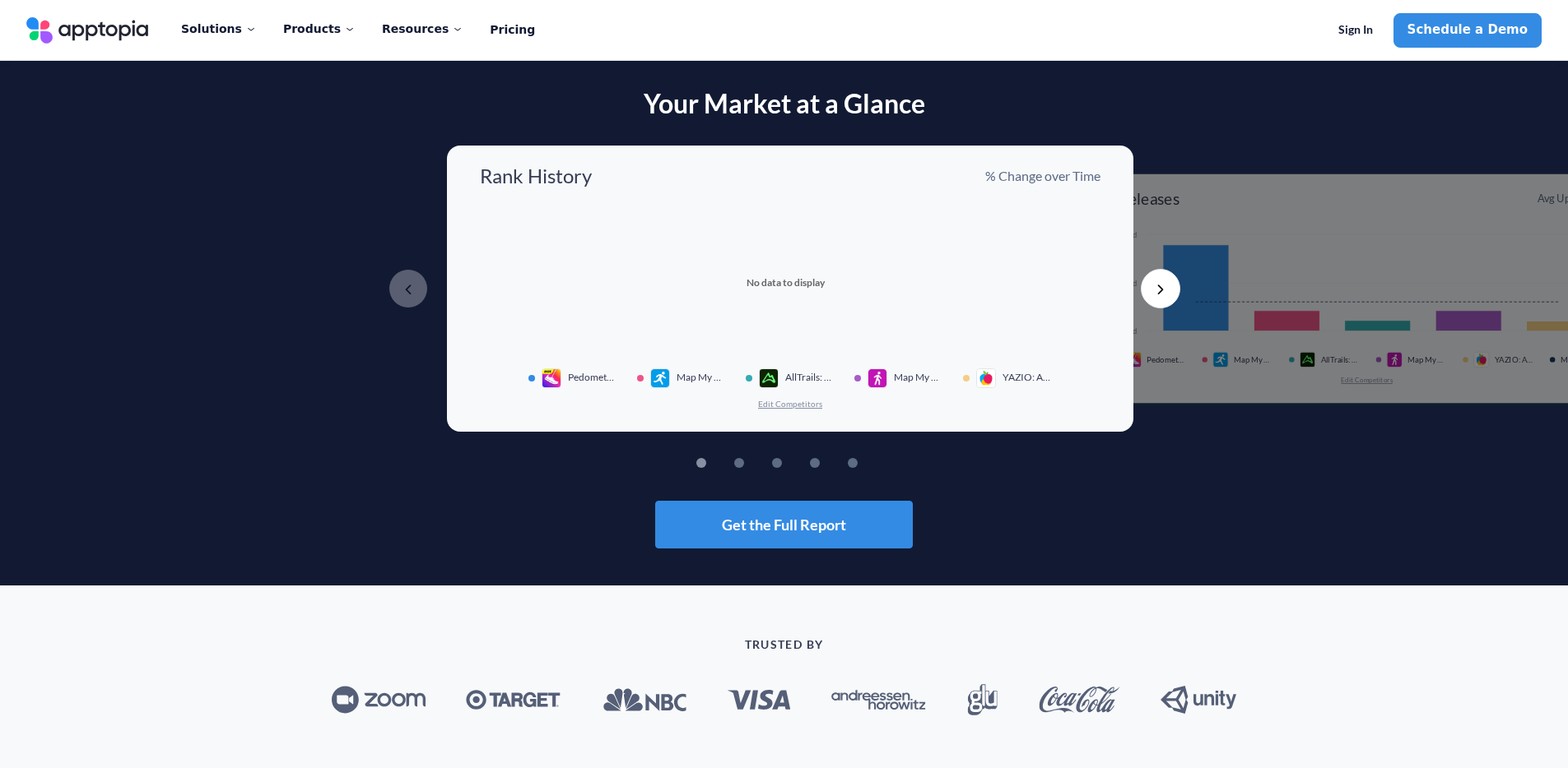
click at [1154, 280] on button "Next" at bounding box center [1160, 288] width 39 height 39
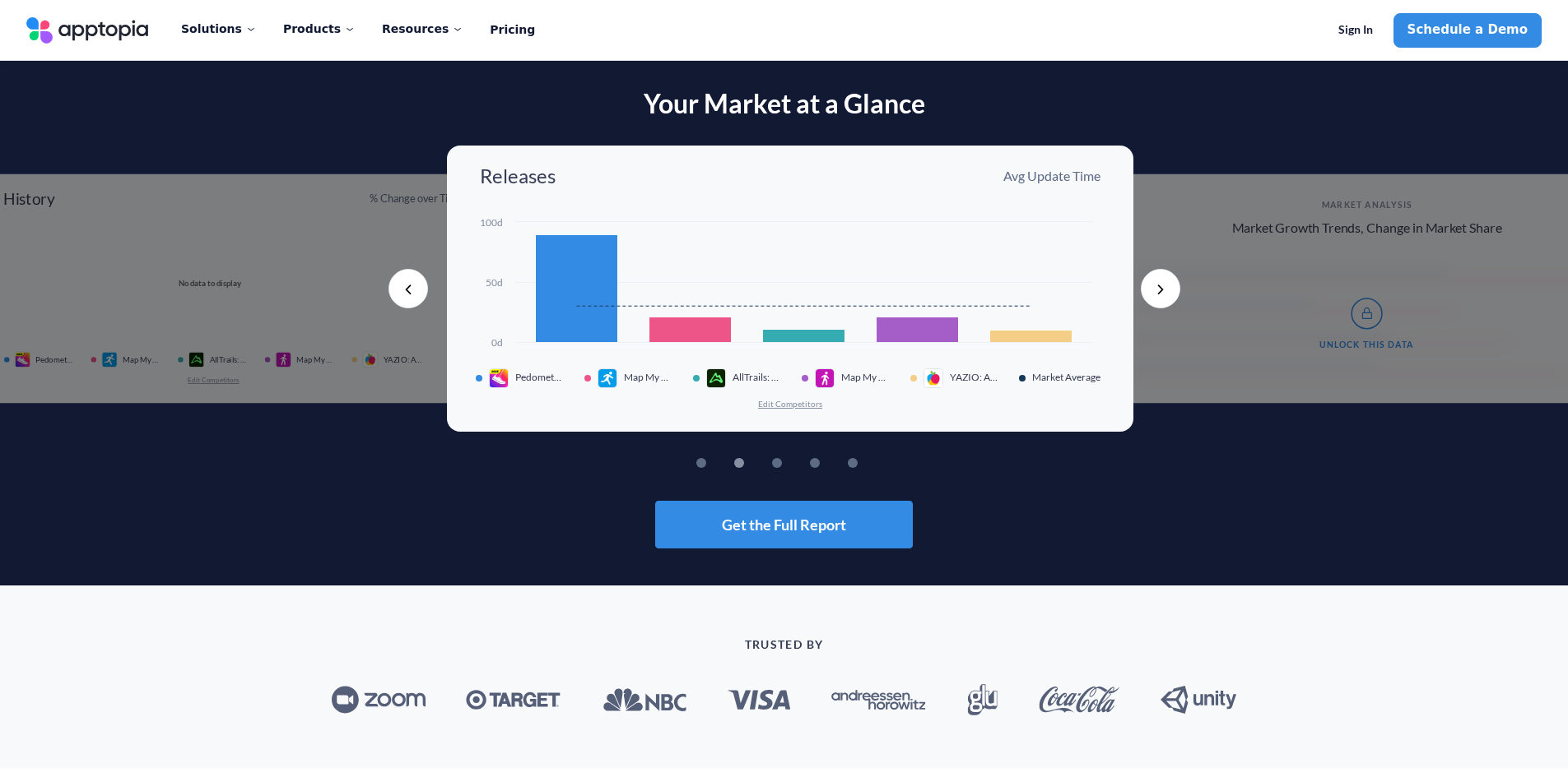
drag, startPoint x: 845, startPoint y: 525, endPoint x: 799, endPoint y: 519, distance: 46.4
click at [799, 519] on span "Get the Full Report" at bounding box center [784, 525] width 124 height 15
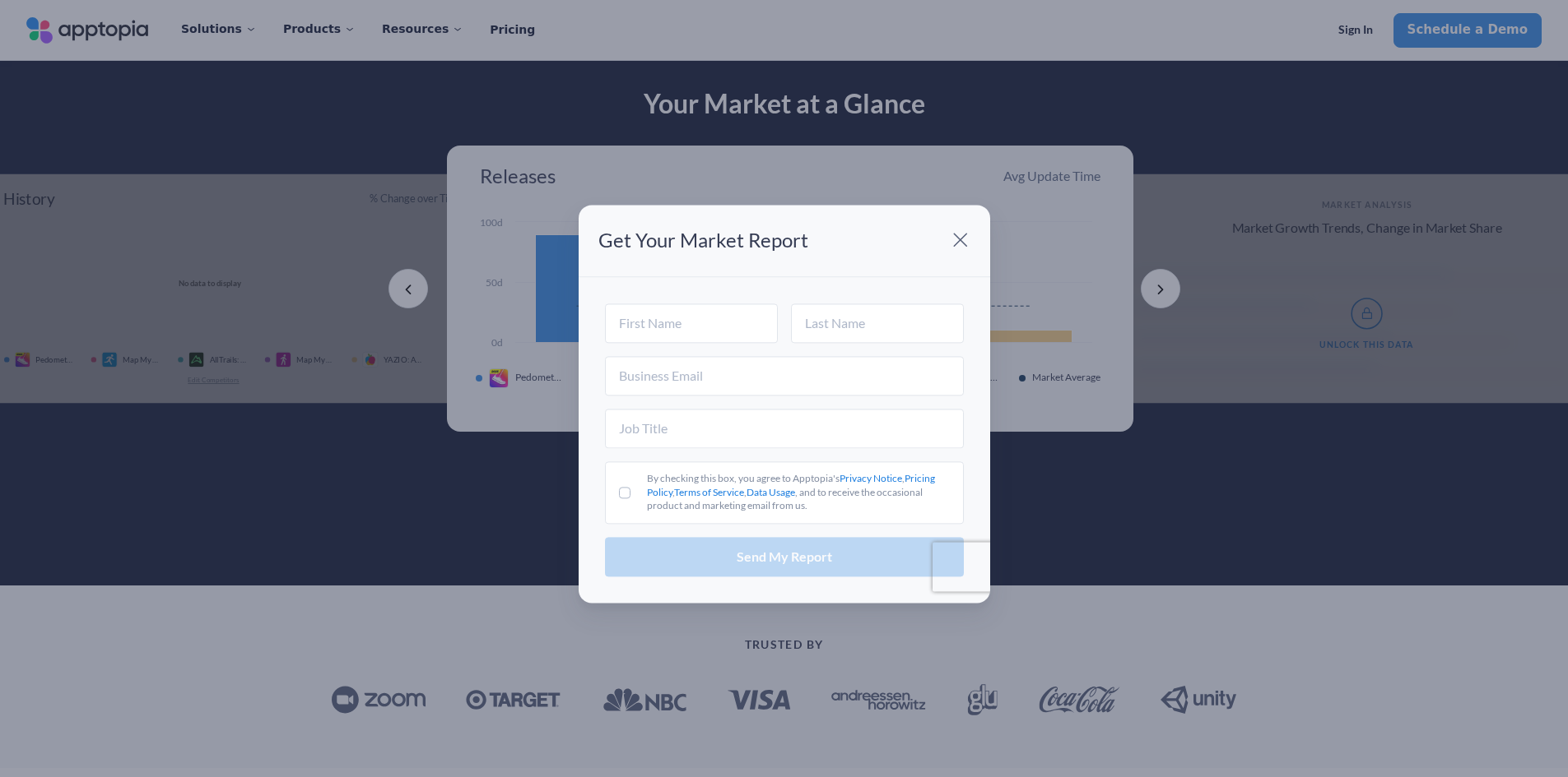
click at [955, 234] on span at bounding box center [961, 241] width 32 height 32
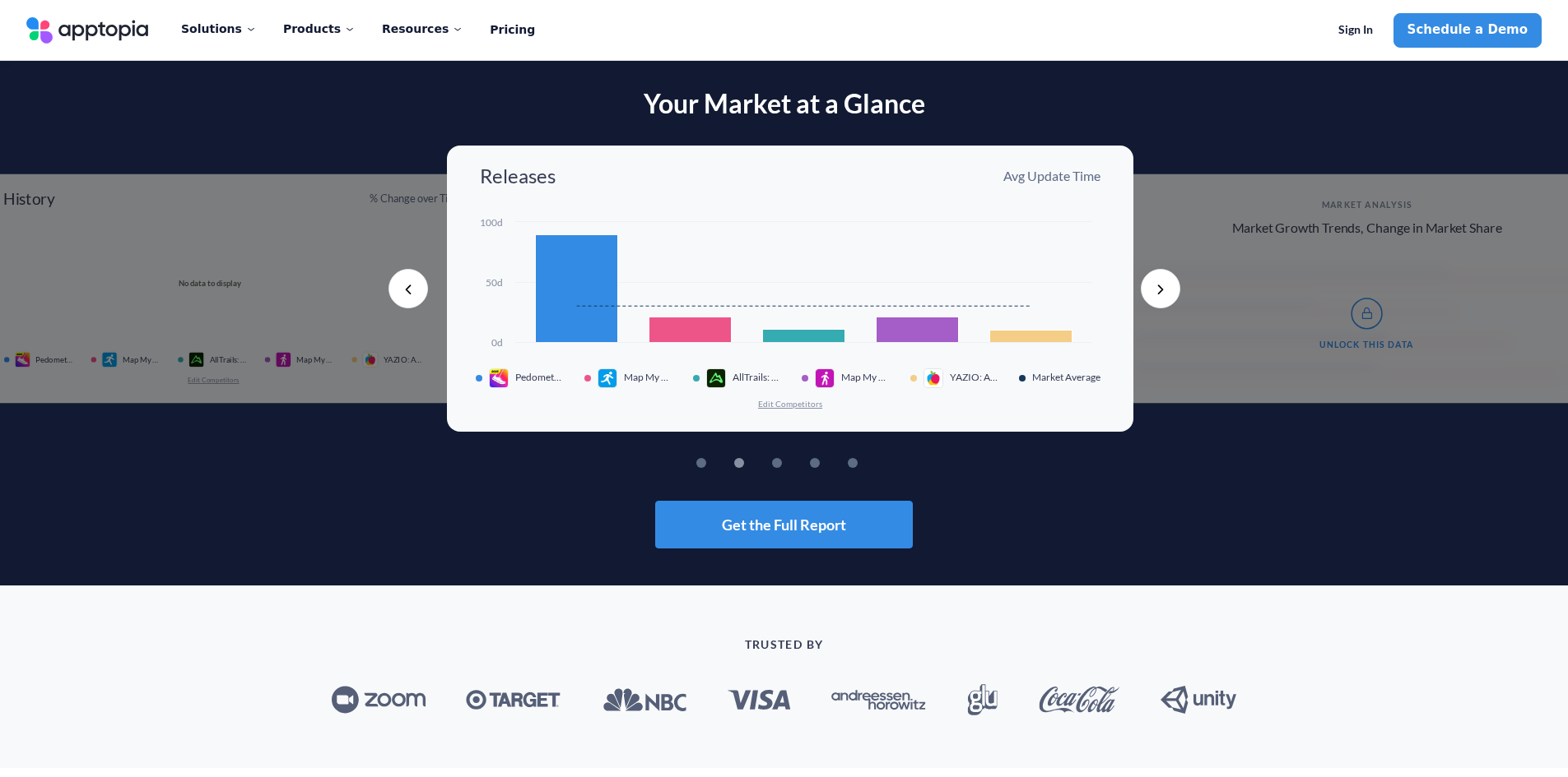
click at [1156, 295] on button "Next" at bounding box center [1160, 288] width 39 height 39
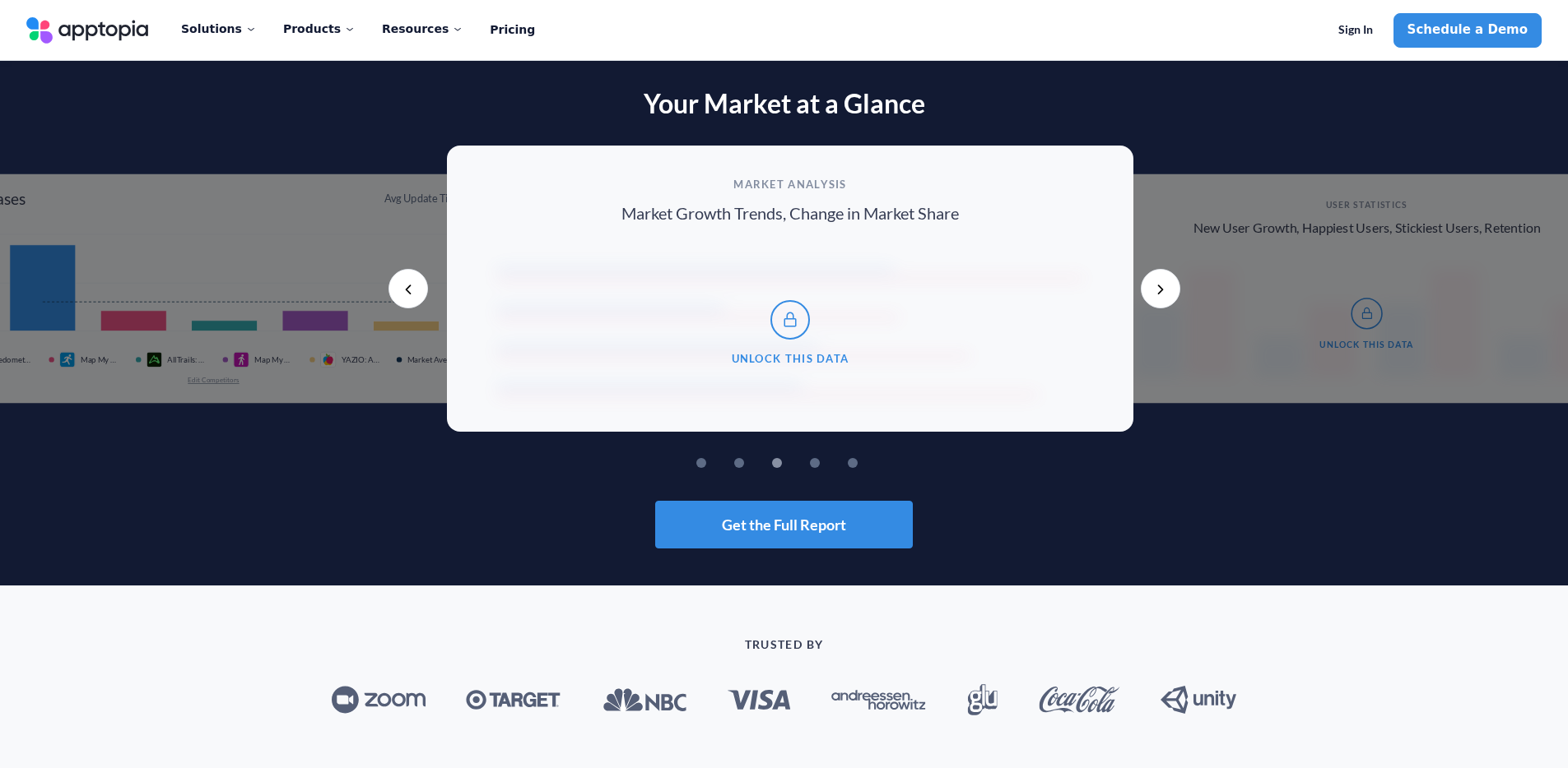
click at [1156, 295] on button "Next" at bounding box center [1160, 288] width 39 height 39
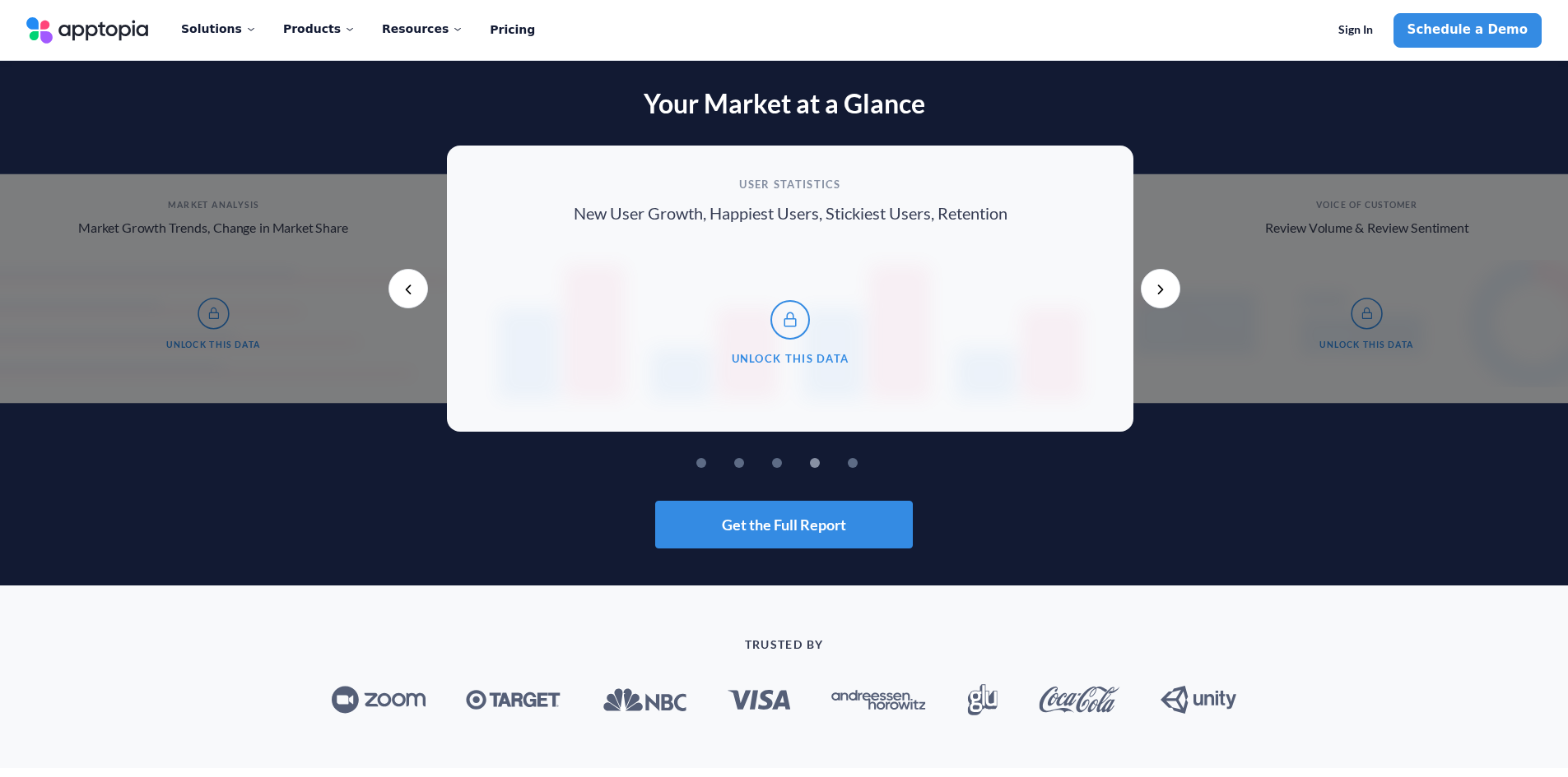
click at [1162, 297] on button "Next" at bounding box center [1160, 288] width 39 height 39
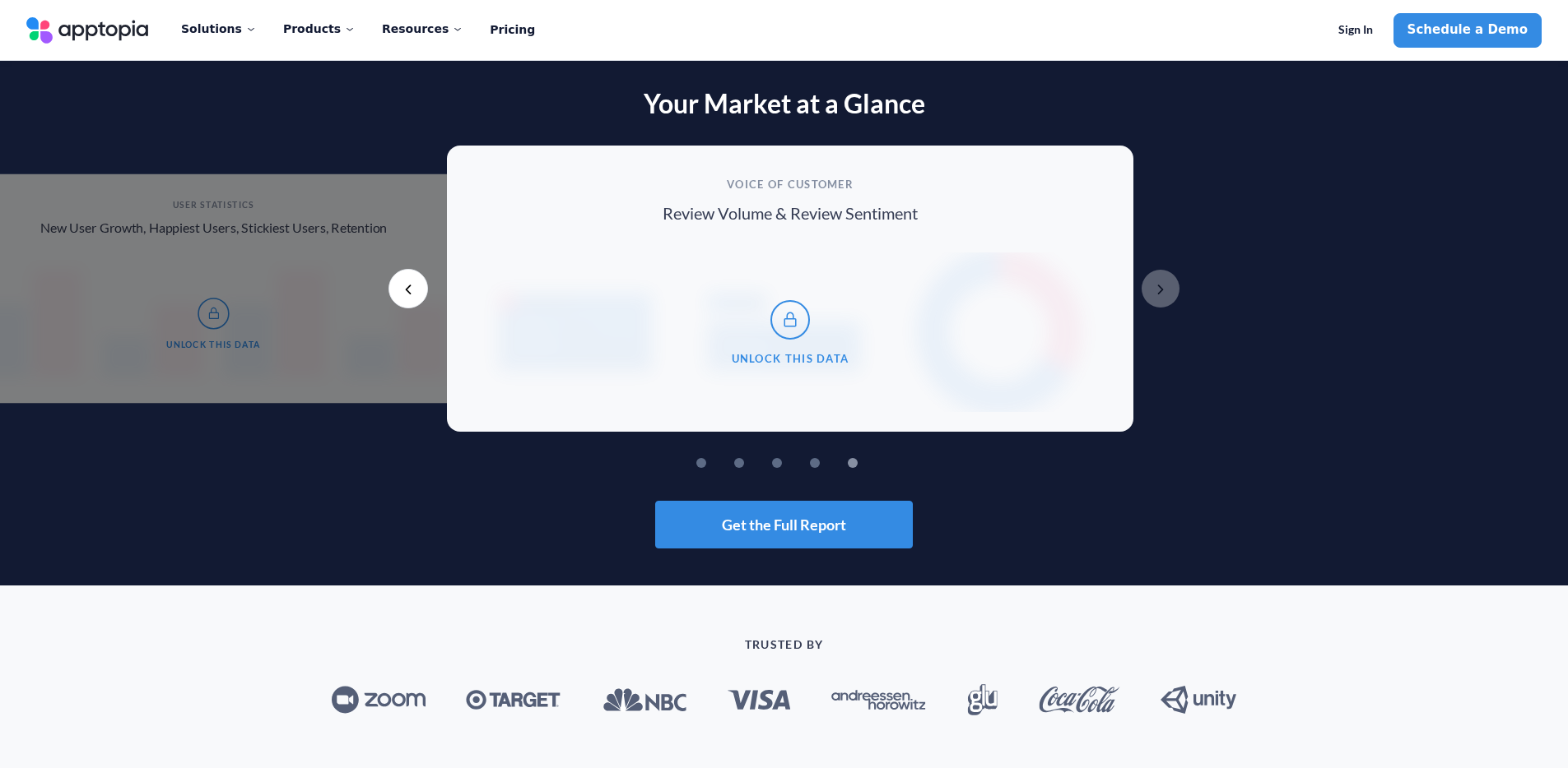
click at [403, 287] on button "Previous" at bounding box center [408, 288] width 39 height 39
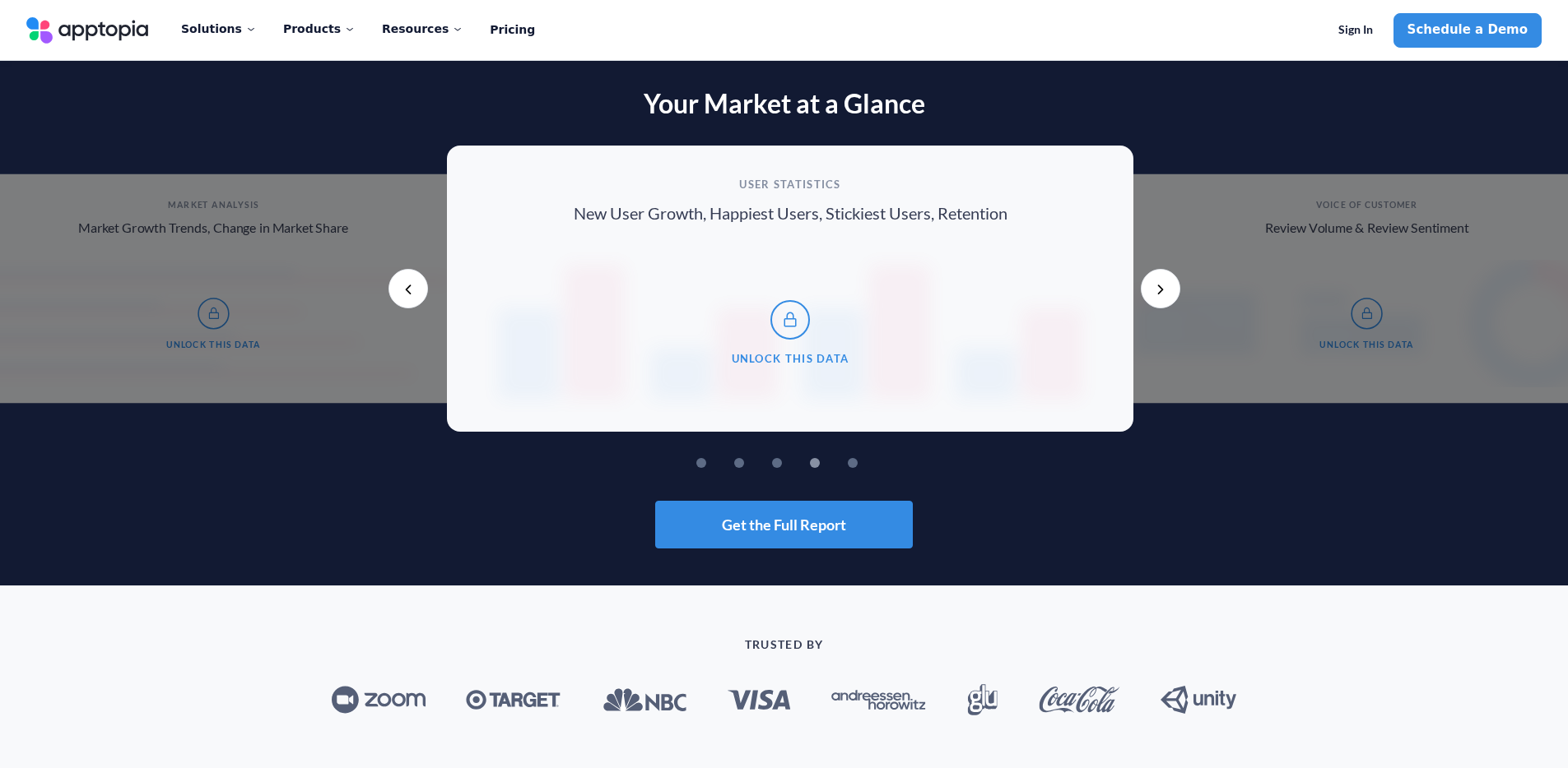
click at [403, 287] on button "Previous" at bounding box center [408, 288] width 39 height 39
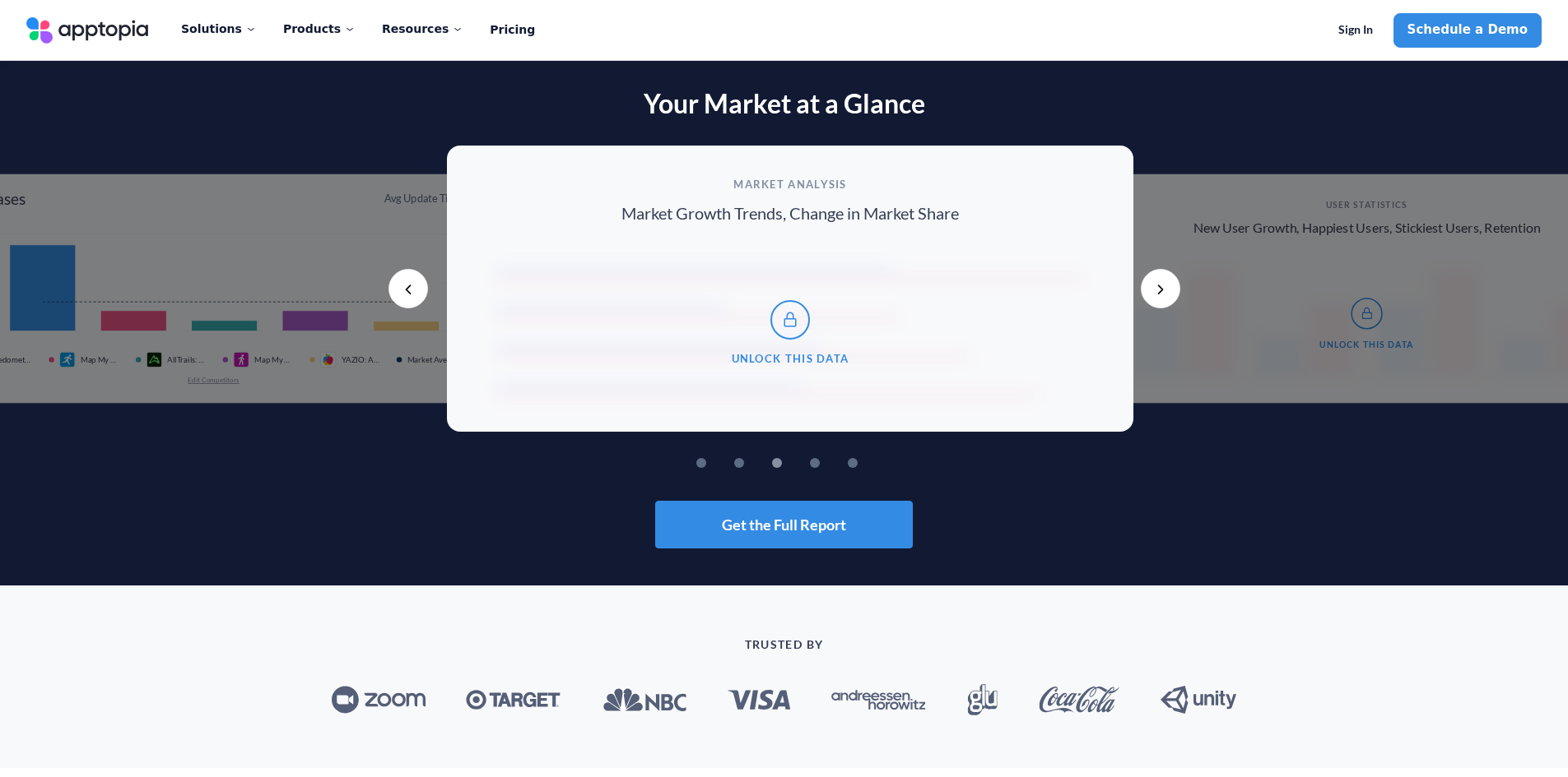
click at [403, 287] on button "Previous" at bounding box center [408, 288] width 39 height 39
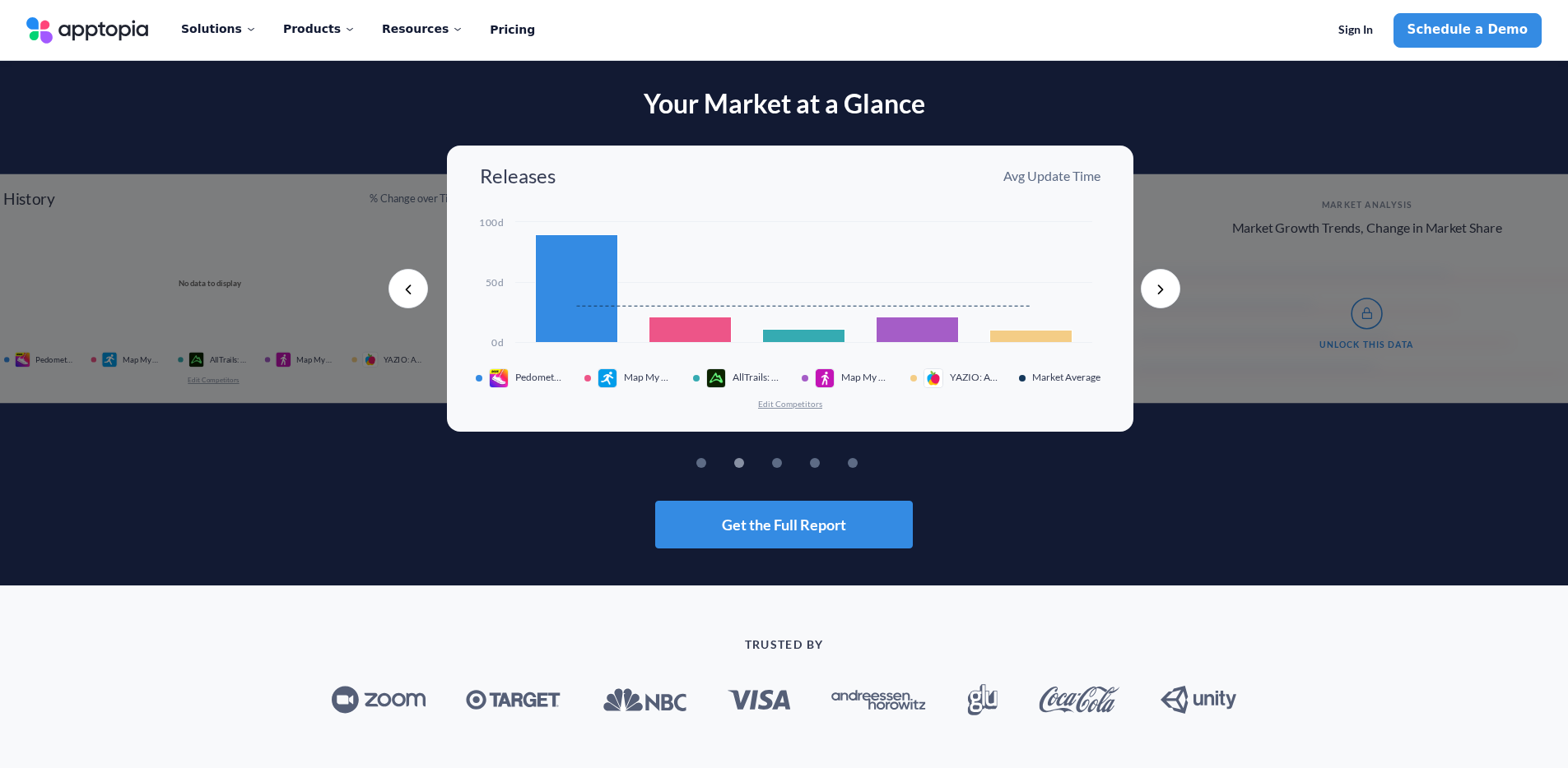
click at [413, 283] on button "Previous" at bounding box center [408, 288] width 39 height 39
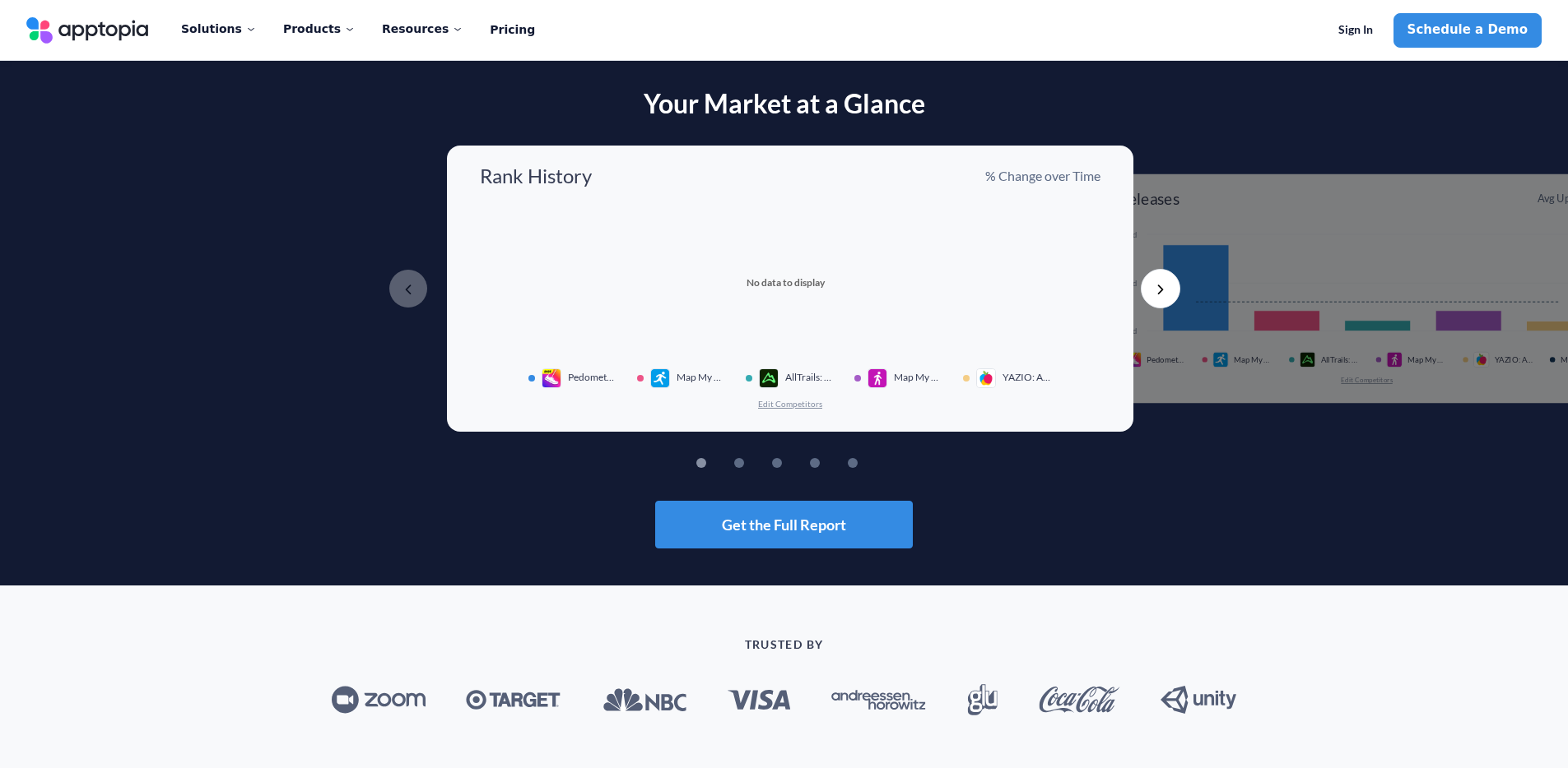
click at [1152, 283] on button "Next" at bounding box center [1160, 288] width 39 height 39
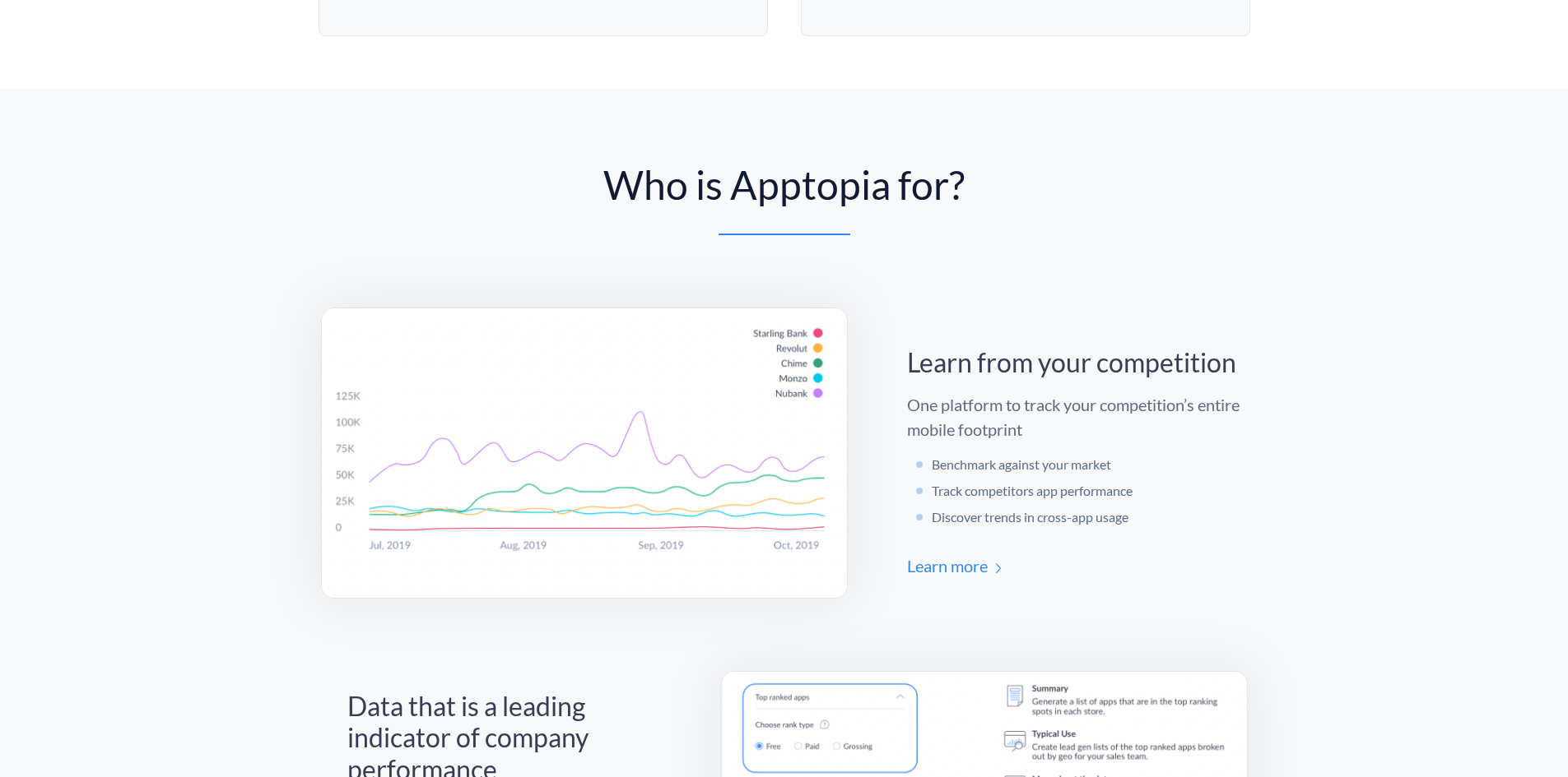
scroll to position [1480, 0]
